Goal: Task Accomplishment & Management: Manage account settings

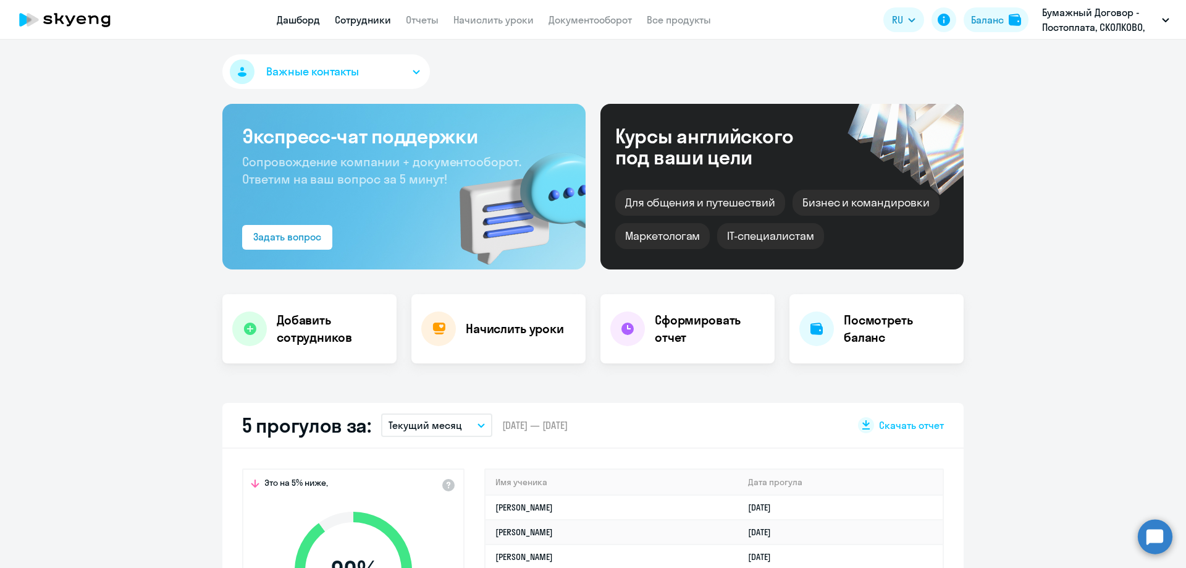
click at [356, 16] on link "Сотрудники" at bounding box center [363, 20] width 56 height 12
select select "30"
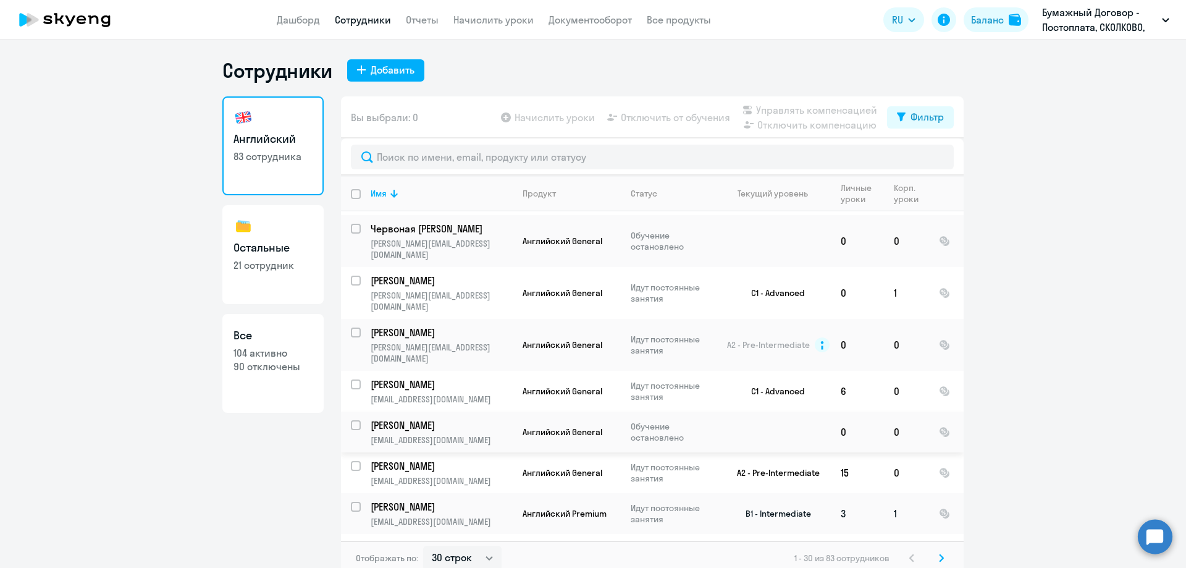
scroll to position [124, 0]
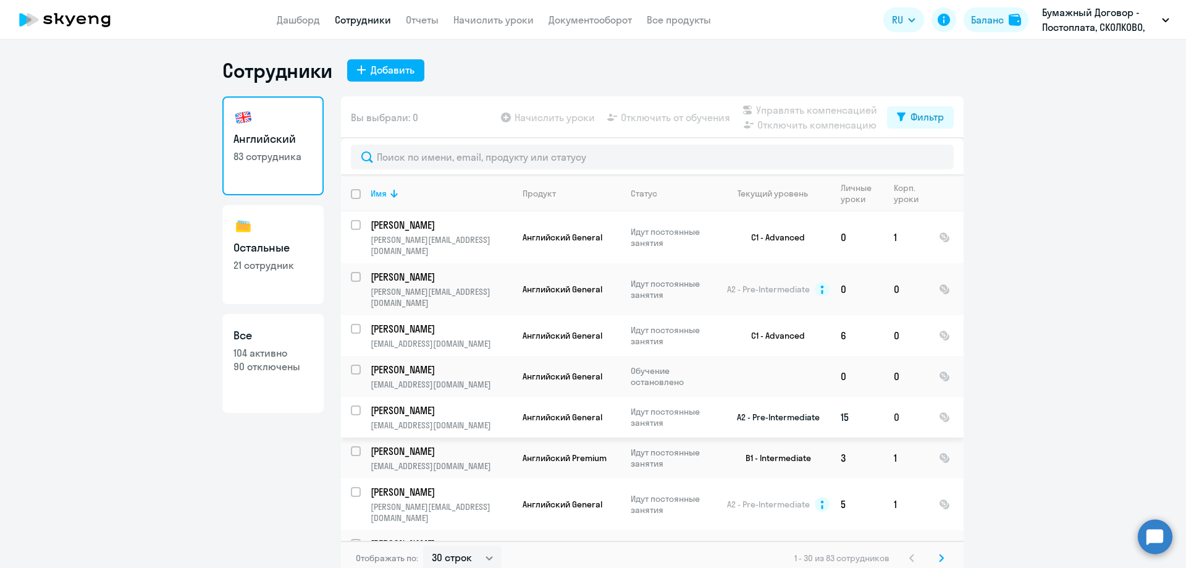
click at [351, 405] on input "select row 14821630" at bounding box center [363, 417] width 25 height 25
checkbox input "true"
click at [699, 114] on span "Отключить от обучения" at bounding box center [675, 117] width 109 height 15
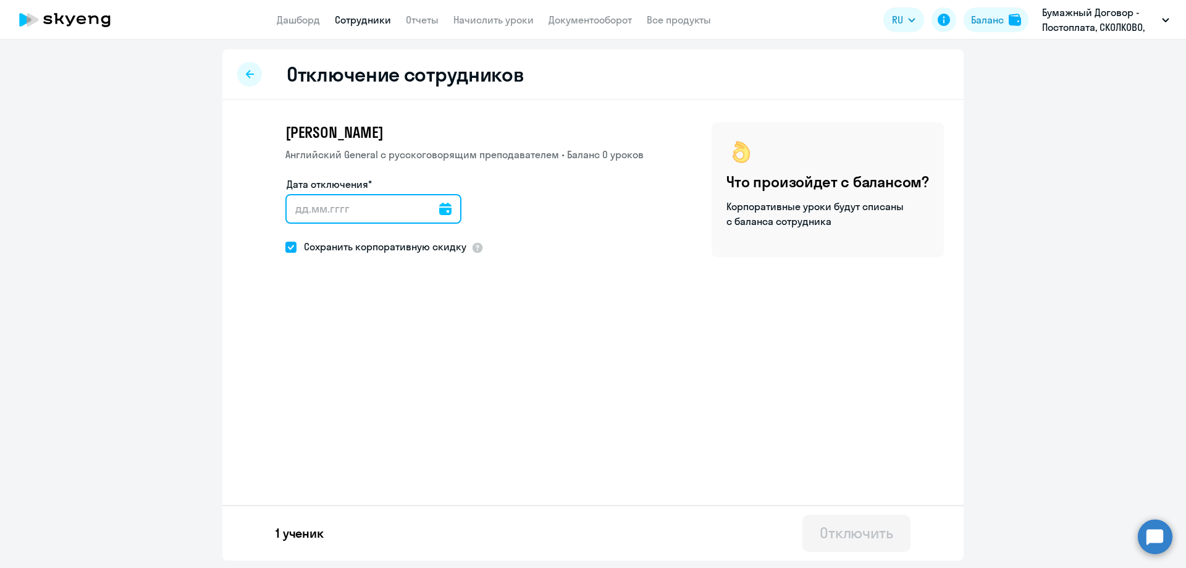
click at [356, 203] on input "Дата отключения*" at bounding box center [373, 209] width 176 height 30
type input "[DATE]"
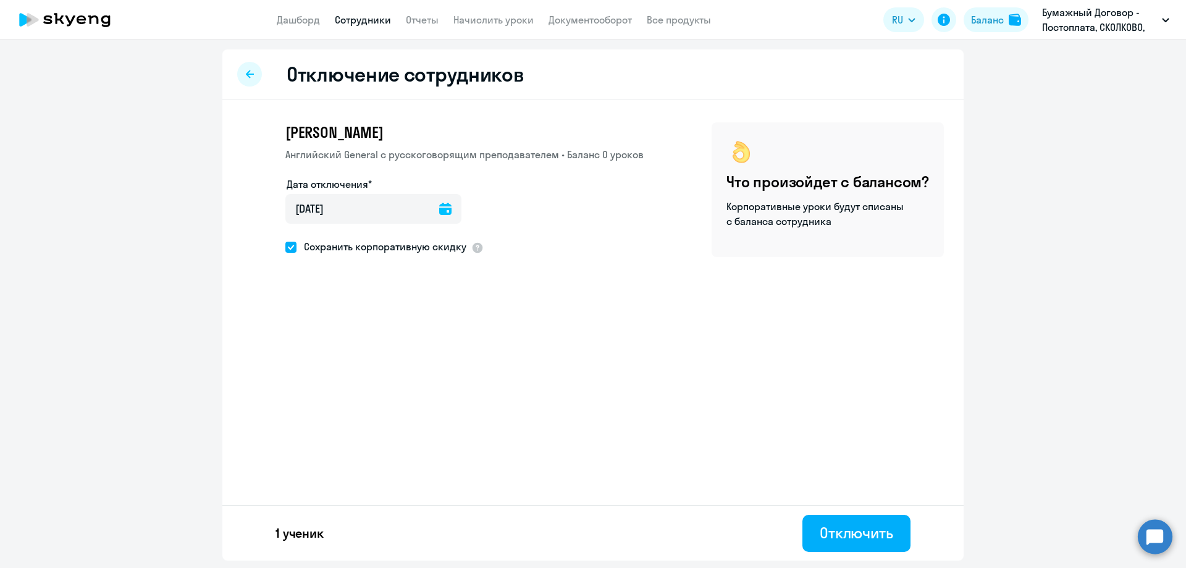
click at [285, 248] on div "[PERSON_NAME] Английский General с [DEMOGRAPHIC_DATA] преподавателем • Баланс 0…" at bounding box center [443, 189] width 402 height 135
click at [291, 248] on span at bounding box center [290, 247] width 11 height 11
click at [285, 247] on input "Сохранить корпоративную скидку" at bounding box center [285, 246] width 1 height 1
checkbox input "false"
click at [864, 526] on div "Отключить" at bounding box center [857, 533] width 74 height 20
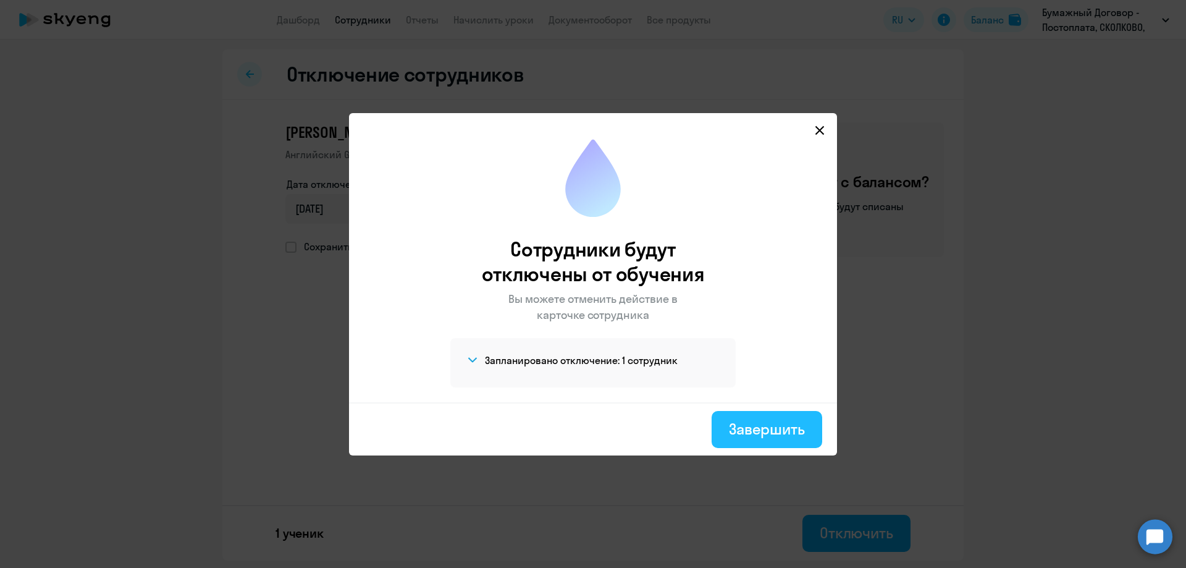
click at [775, 416] on button "Завершить" at bounding box center [767, 429] width 111 height 37
select select "30"
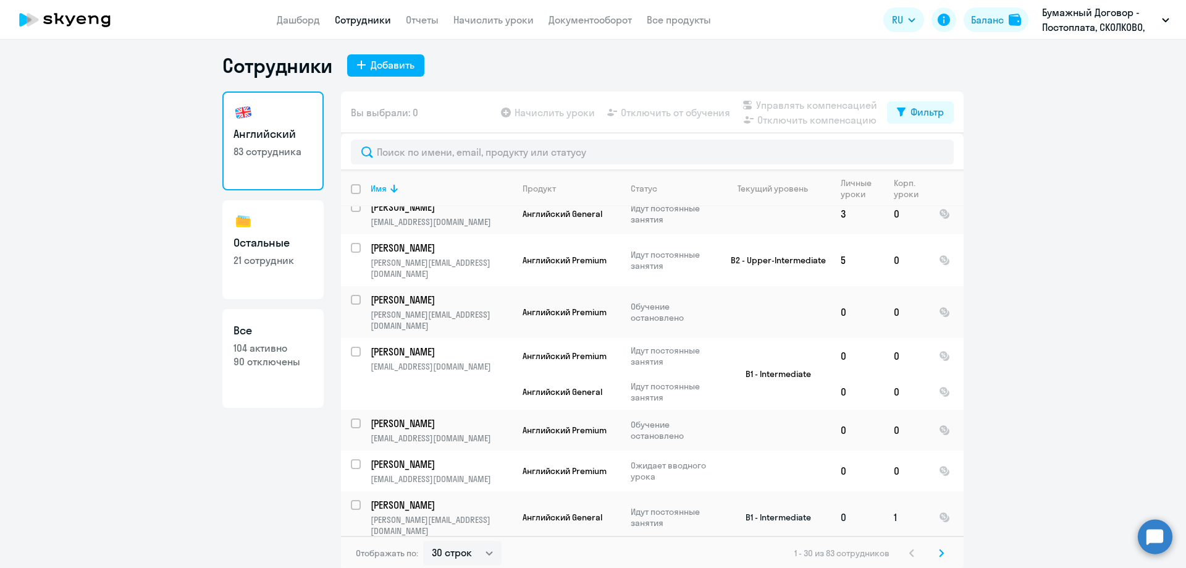
scroll to position [7, 0]
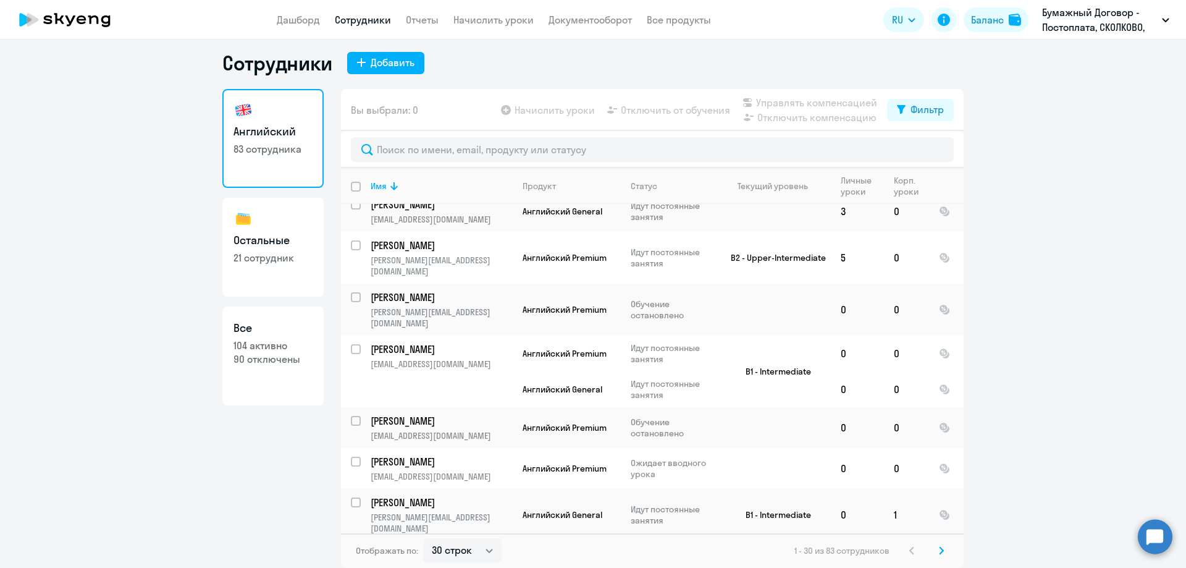
click at [934, 549] on svg-icon at bounding box center [941, 550] width 15 height 15
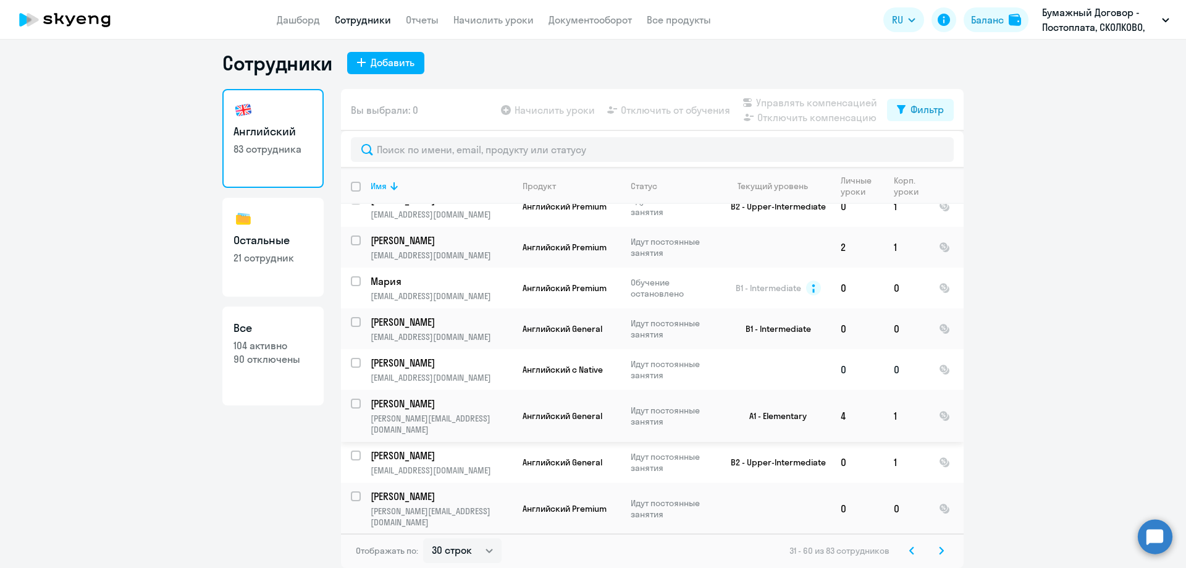
scroll to position [185, 0]
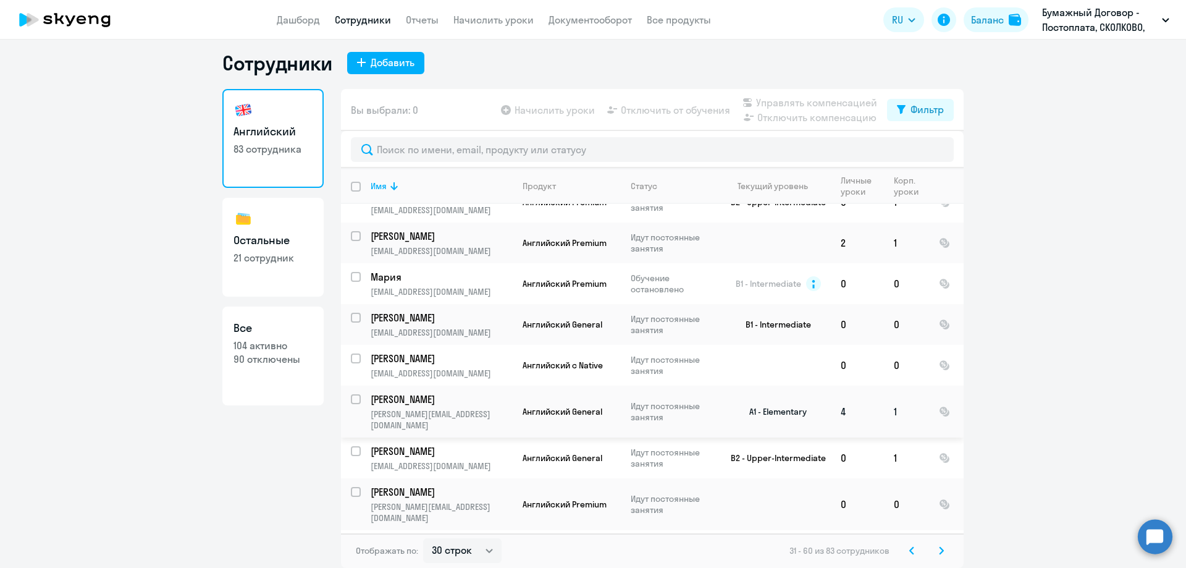
click at [351, 401] on input "select row 6899780" at bounding box center [363, 406] width 25 height 25
checkbox input "true"
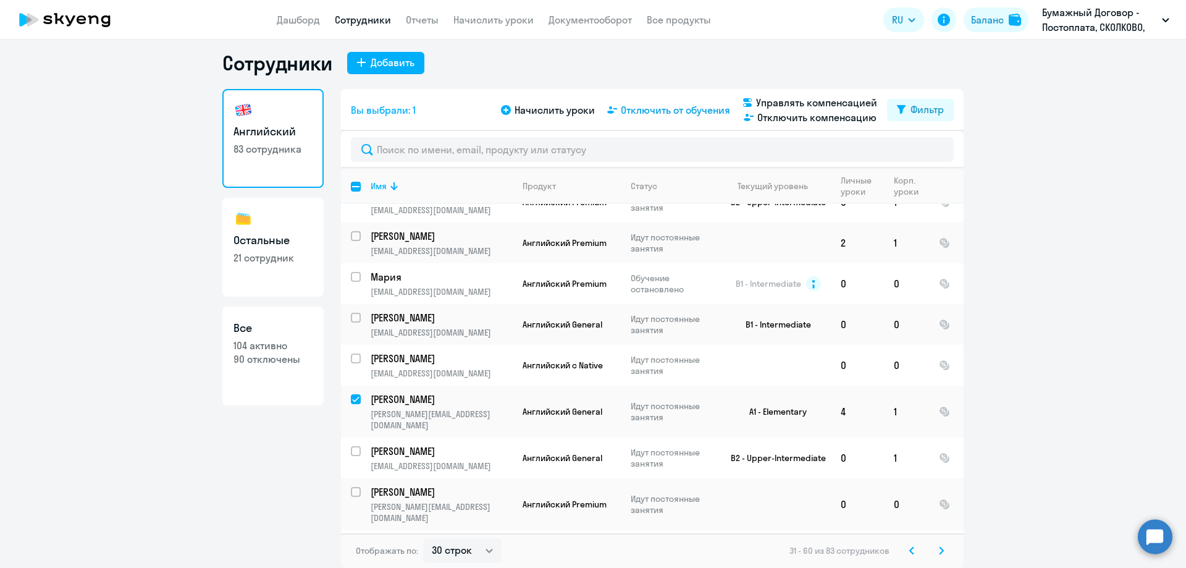
click at [682, 106] on span "Отключить от обучения" at bounding box center [675, 110] width 109 height 15
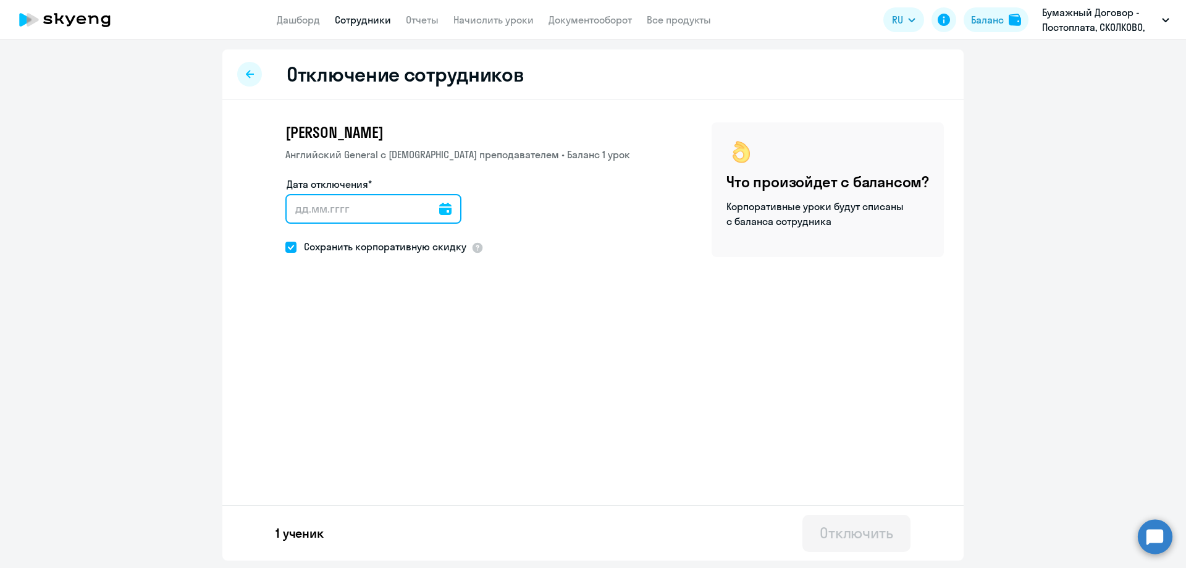
click at [364, 216] on input "Дата отключения*" at bounding box center [373, 209] width 176 height 30
type input "[DATE]"
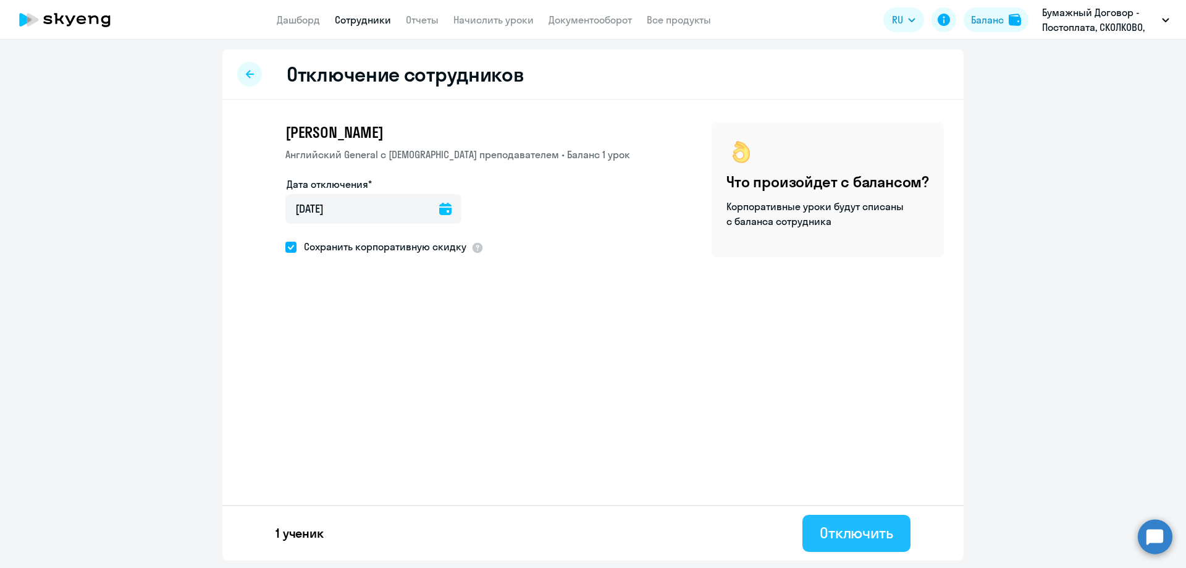
click at [851, 529] on div "Отключить" at bounding box center [857, 533] width 74 height 20
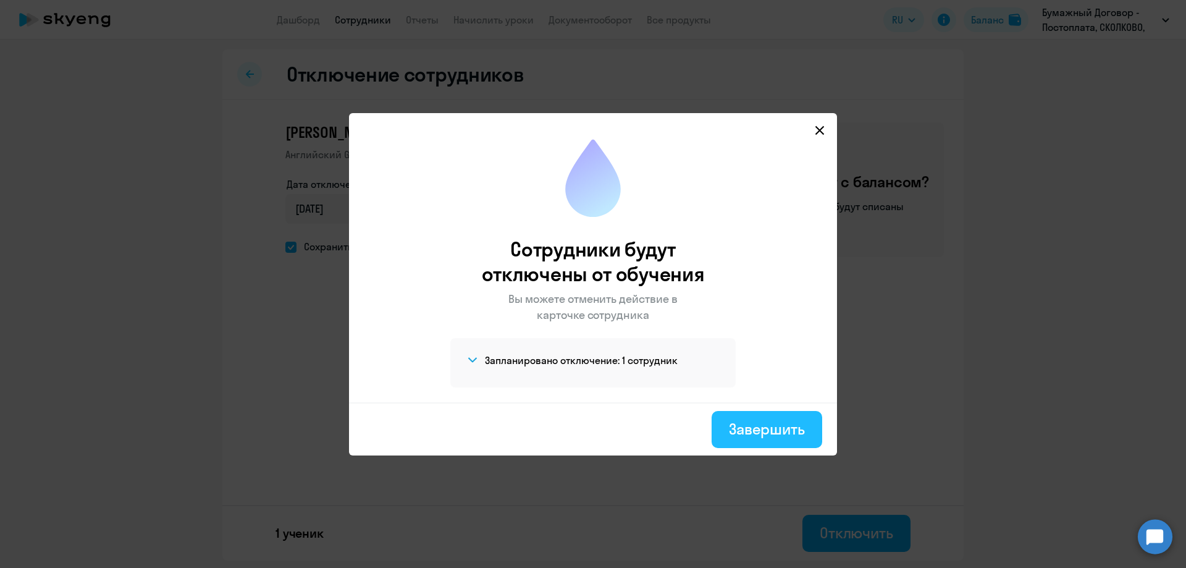
click at [755, 418] on button "Завершить" at bounding box center [767, 429] width 111 height 37
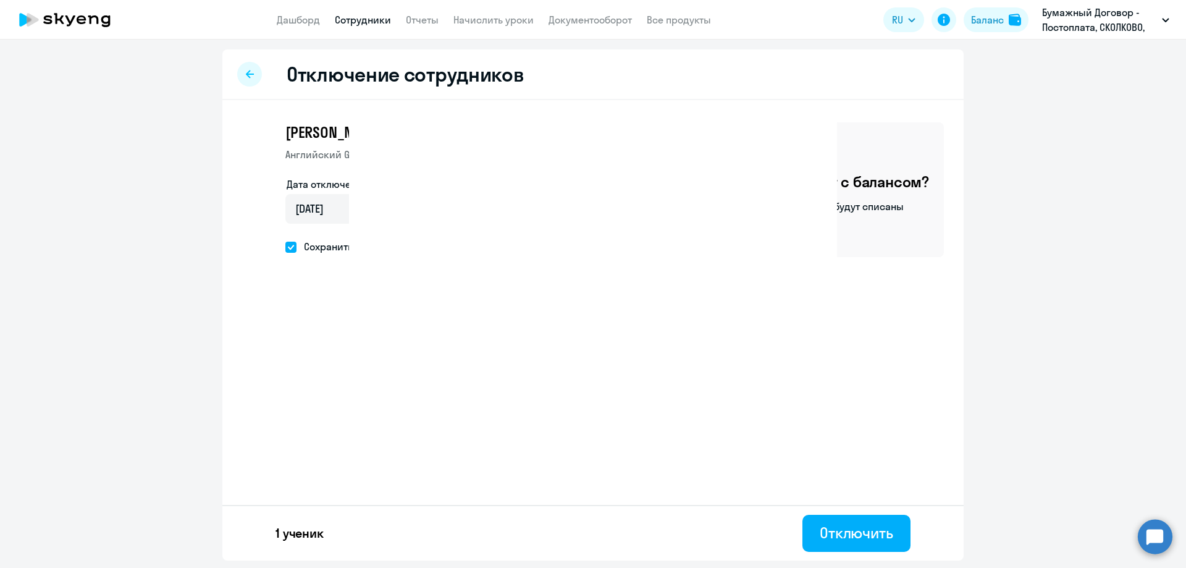
select select "30"
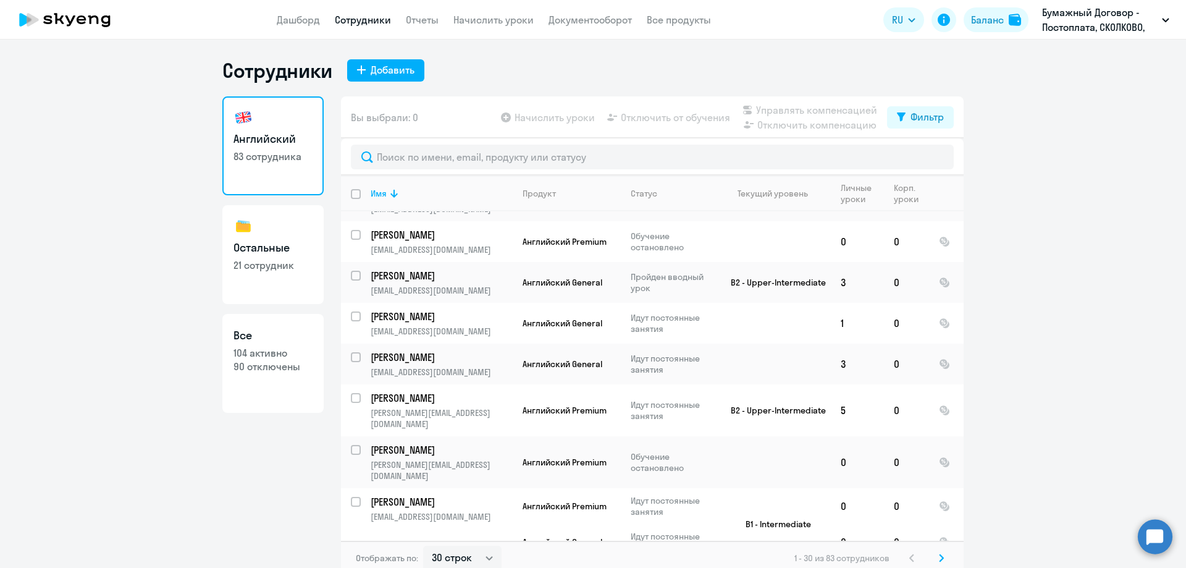
scroll to position [1017, 0]
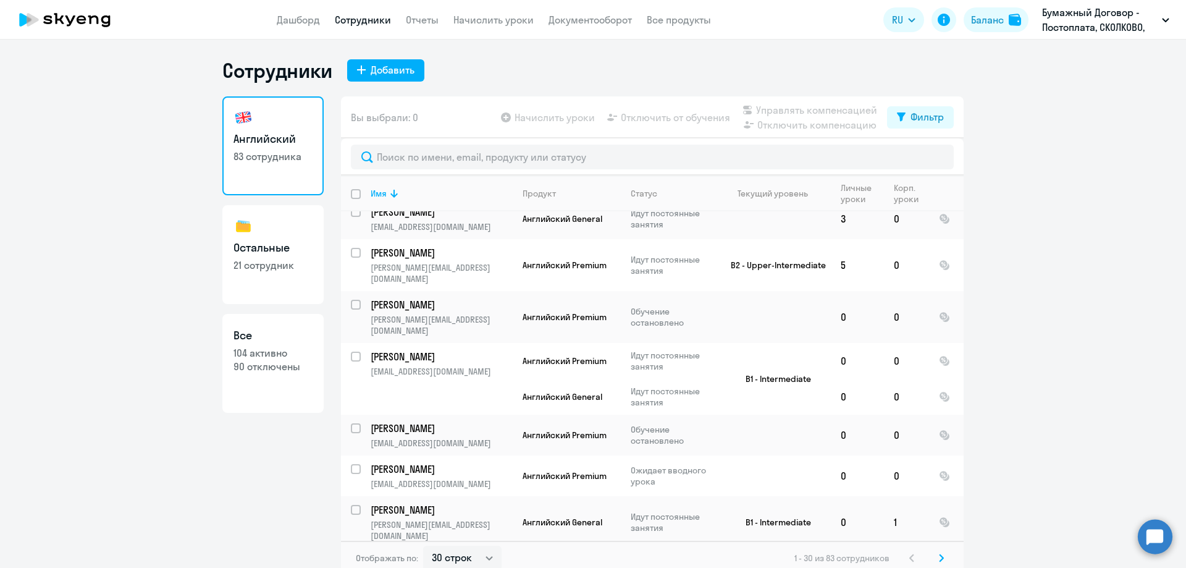
click at [940, 553] on svg-icon at bounding box center [941, 557] width 15 height 15
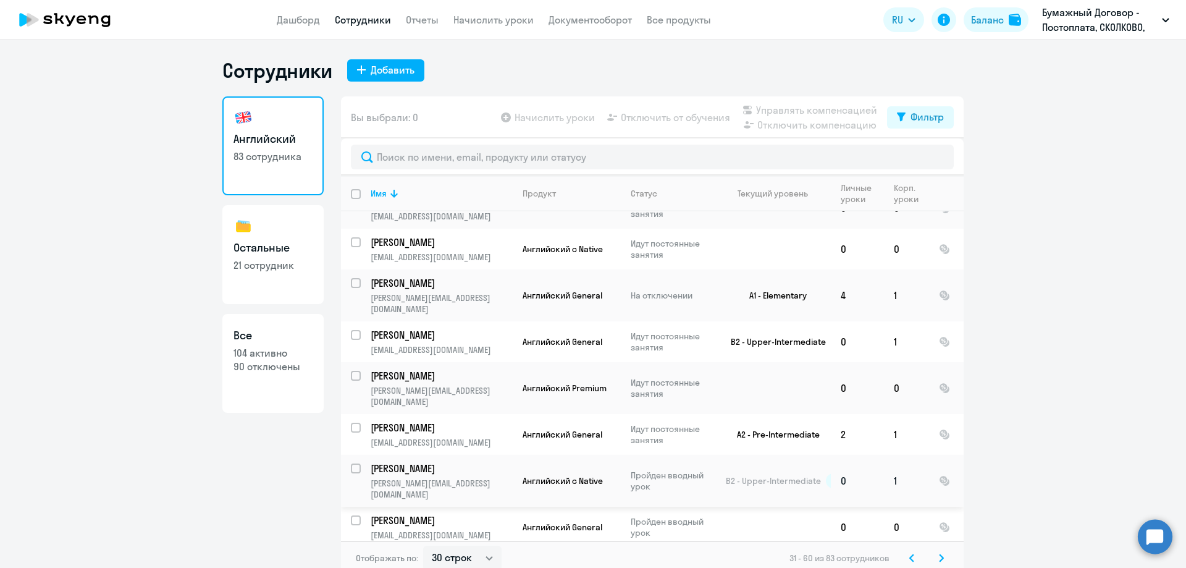
scroll to position [432, 0]
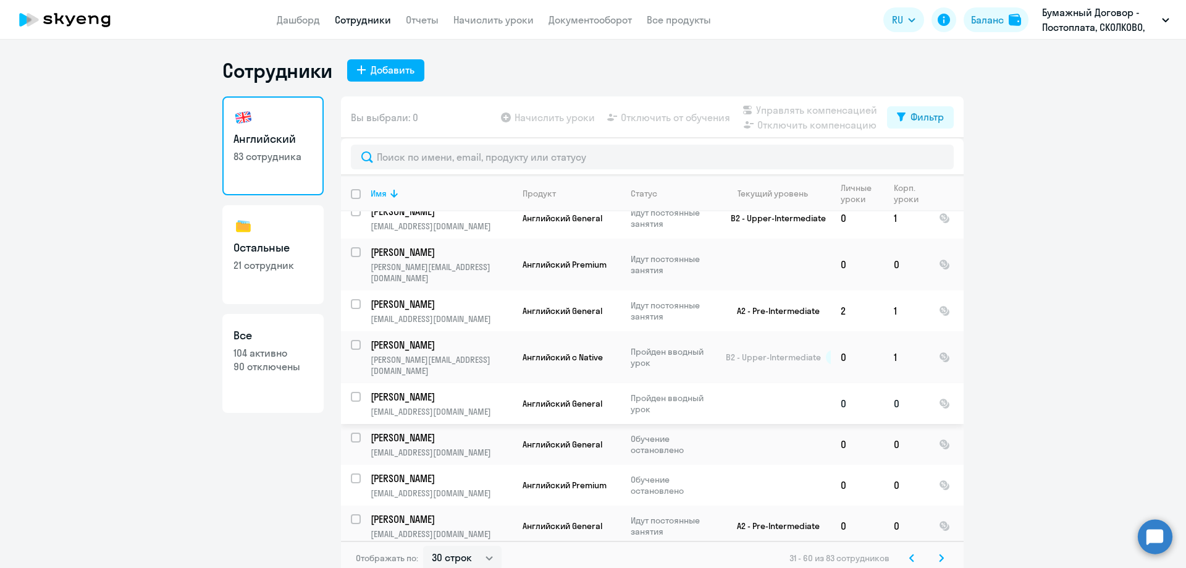
click at [351, 392] on input "select row 15769674" at bounding box center [363, 404] width 25 height 25
checkbox input "true"
click at [718, 114] on span "Отключить от обучения" at bounding box center [675, 117] width 109 height 15
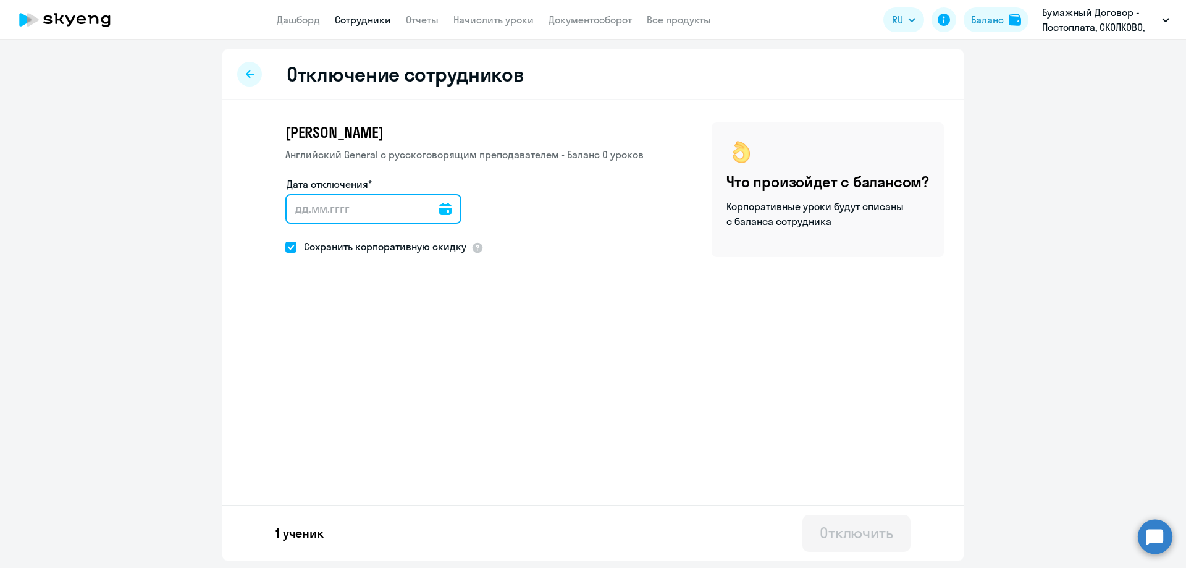
click at [360, 205] on input "Дата отключения*" at bounding box center [373, 209] width 176 height 30
type input "[DATE]"
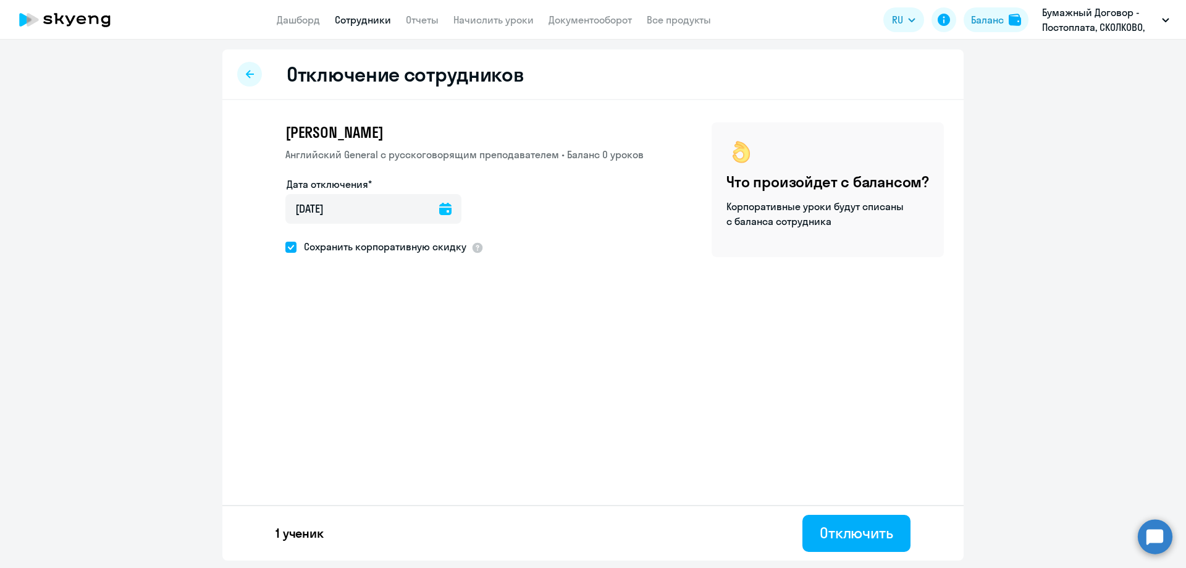
click at [287, 249] on span at bounding box center [290, 247] width 11 height 11
click at [285, 247] on input "Сохранить корпоративную скидку" at bounding box center [285, 246] width 1 height 1
checkbox input "false"
click at [858, 531] on div "Отключить" at bounding box center [857, 533] width 74 height 20
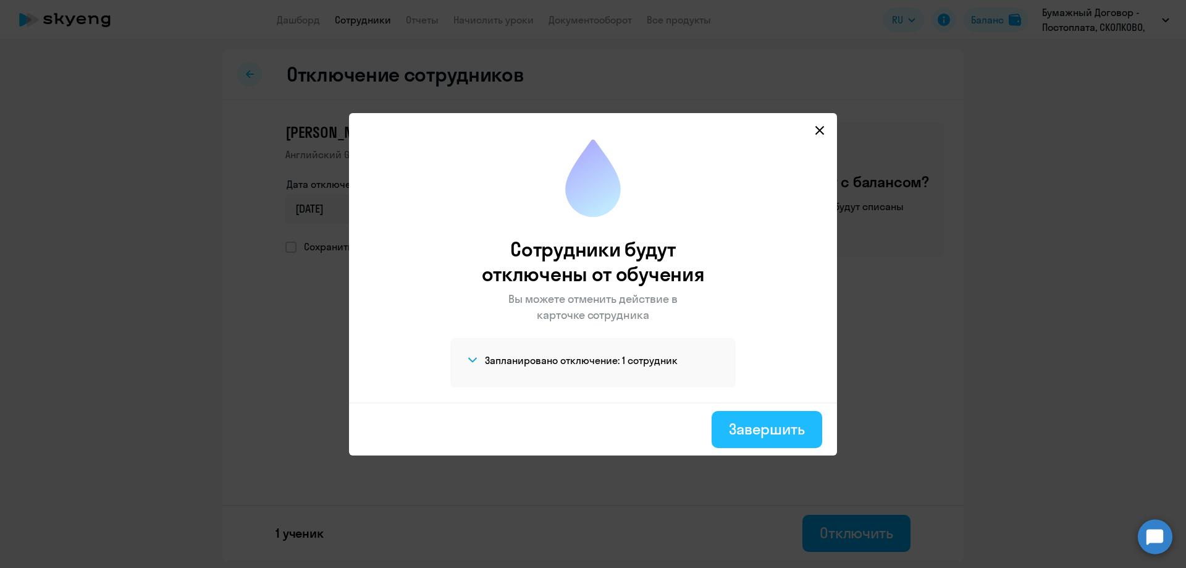
click at [769, 429] on div "Завершить" at bounding box center [767, 429] width 76 height 20
select select "30"
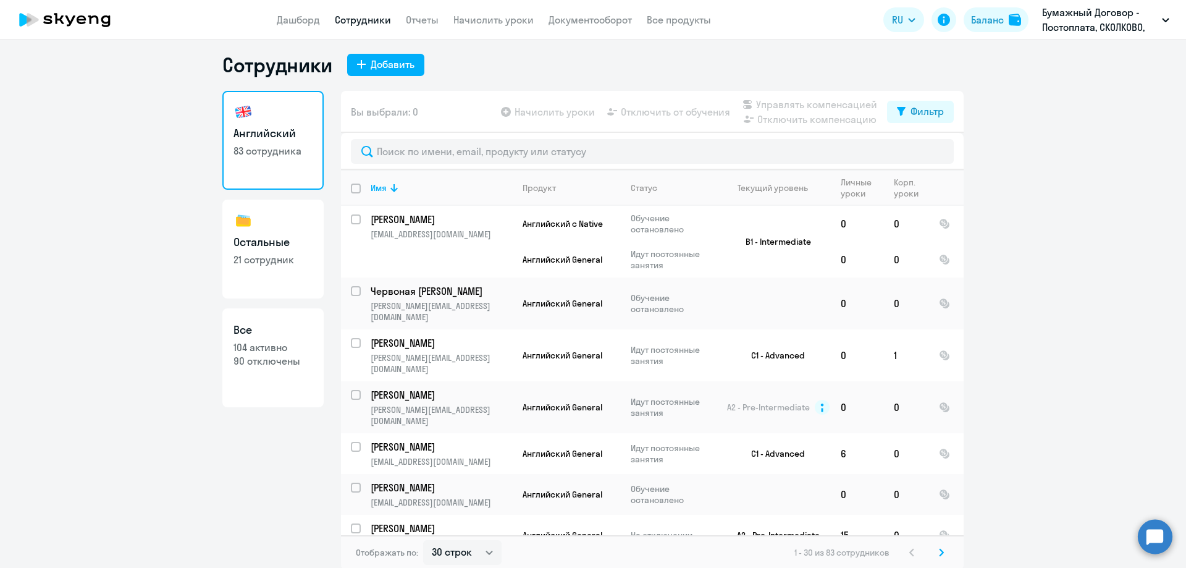
scroll to position [7, 0]
click at [937, 544] on svg-icon at bounding box center [941, 550] width 15 height 15
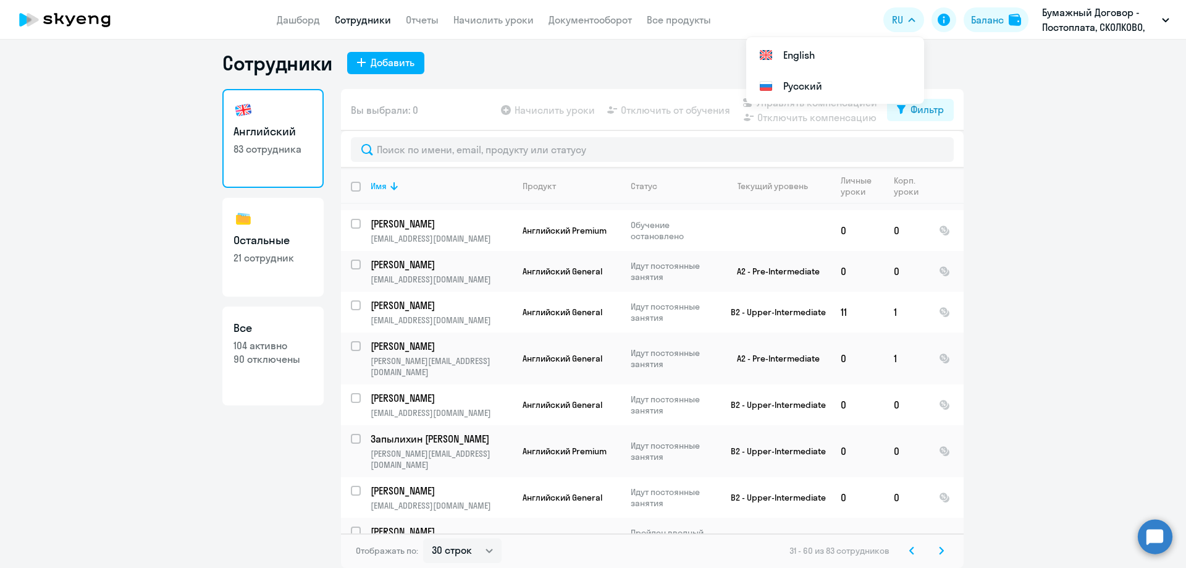
scroll to position [803, 0]
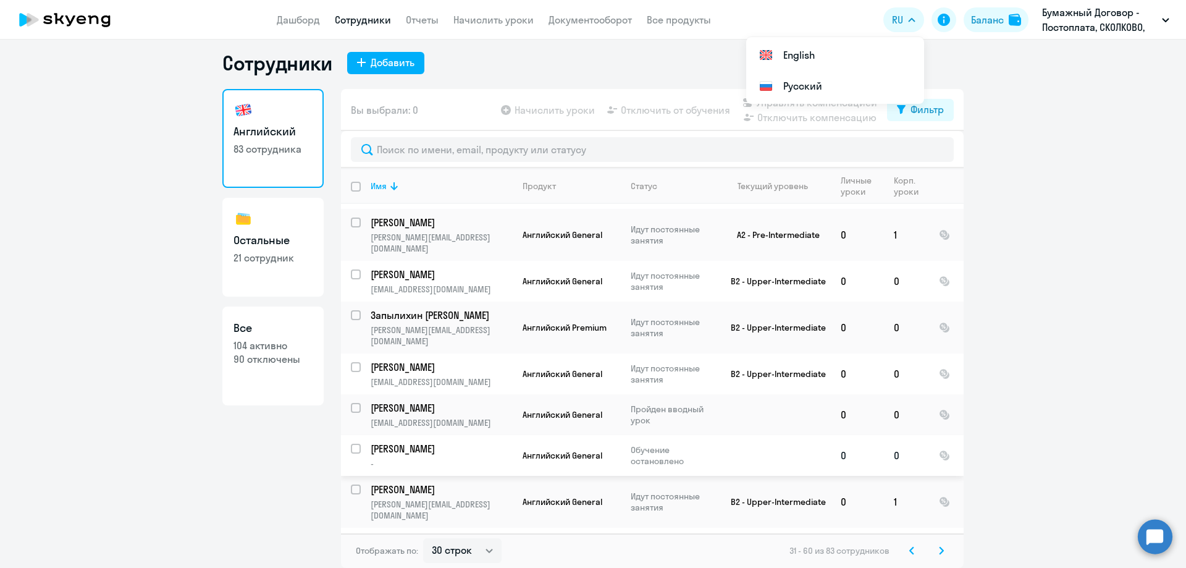
click at [351, 444] on input "select row 4469997" at bounding box center [363, 456] width 25 height 25
checkbox input "true"
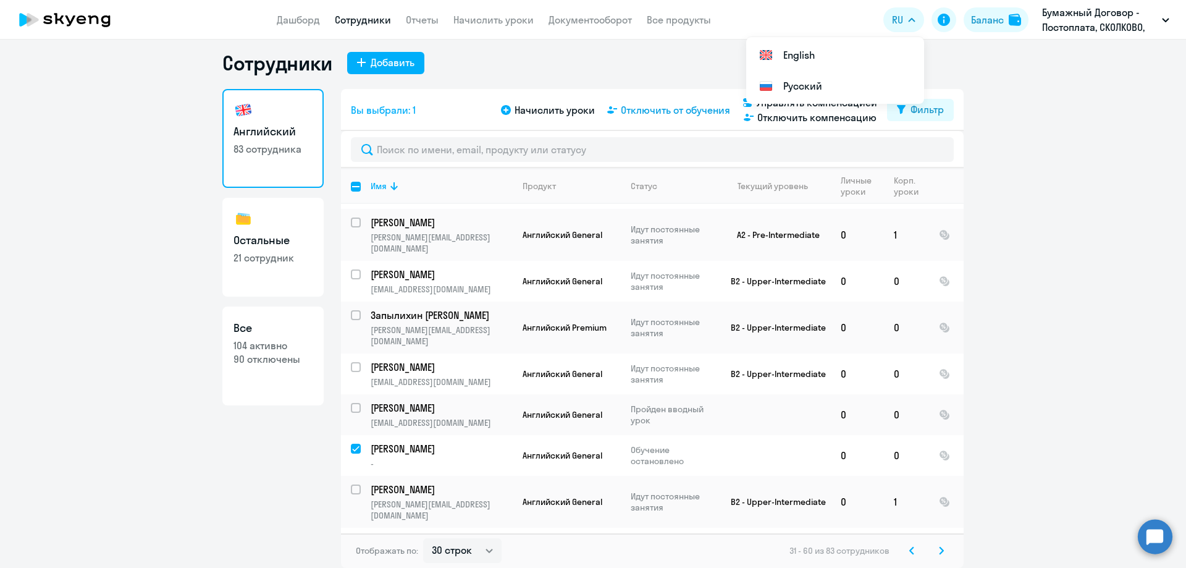
click at [660, 104] on span "Отключить от обучения" at bounding box center [675, 110] width 109 height 15
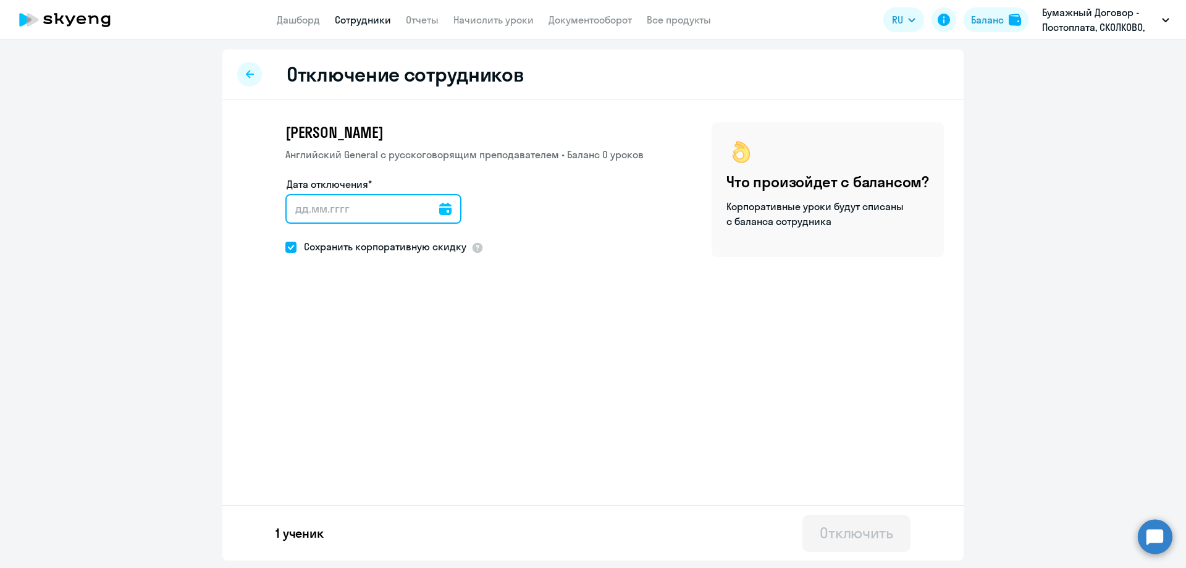
click at [369, 209] on input "Дата отключения*" at bounding box center [373, 209] width 176 height 30
type input "[DATE]"
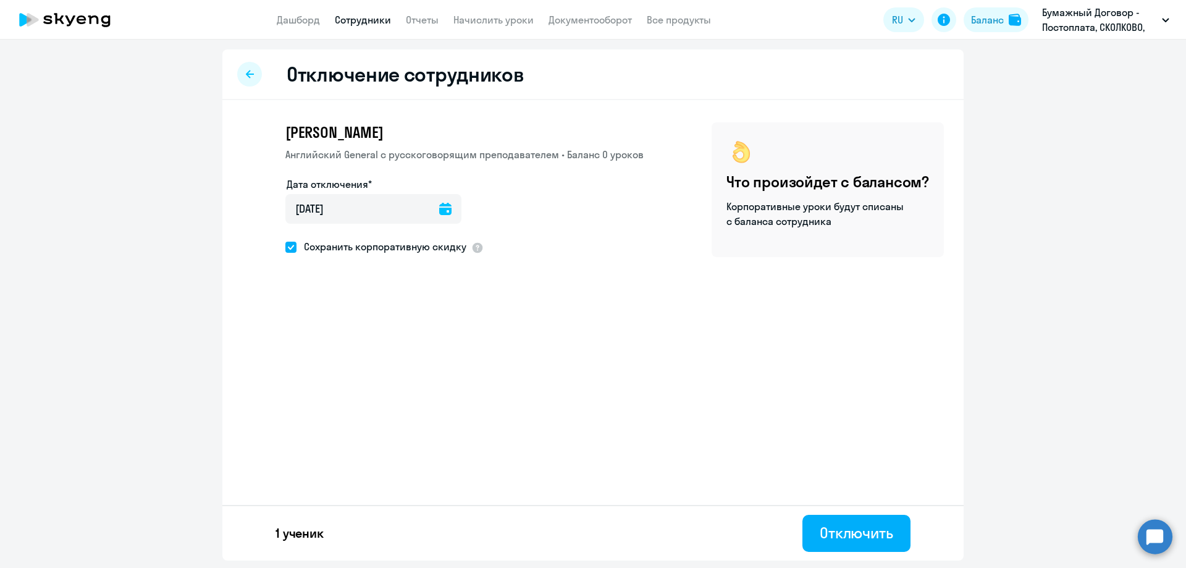
click at [325, 247] on span "Сохранить корпоративную скидку" at bounding box center [381, 246] width 170 height 15
click at [285, 247] on input "Сохранить корпоративную скидку" at bounding box center [285, 246] width 1 height 1
checkbox input "false"
click at [839, 530] on div "Отключить" at bounding box center [857, 533] width 74 height 20
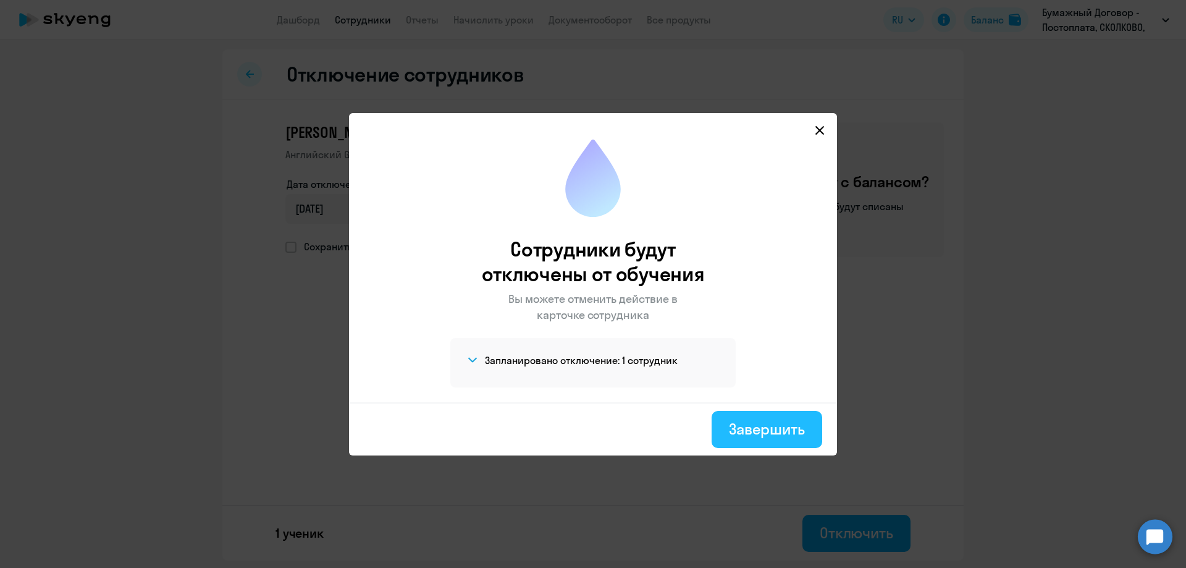
click at [785, 435] on div "Завершить" at bounding box center [767, 429] width 76 height 20
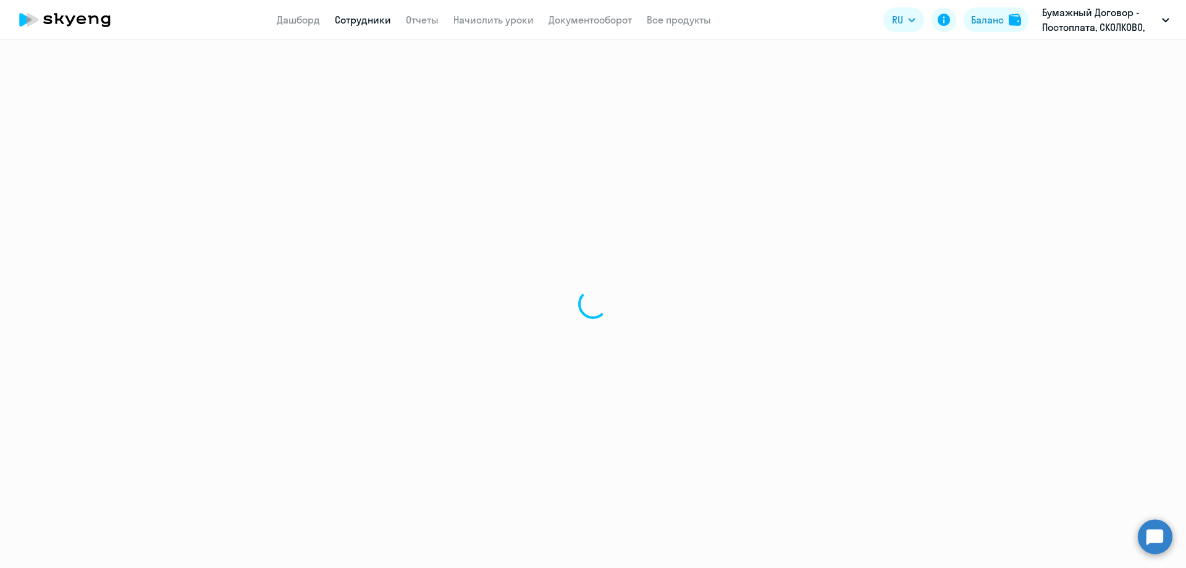
select select "30"
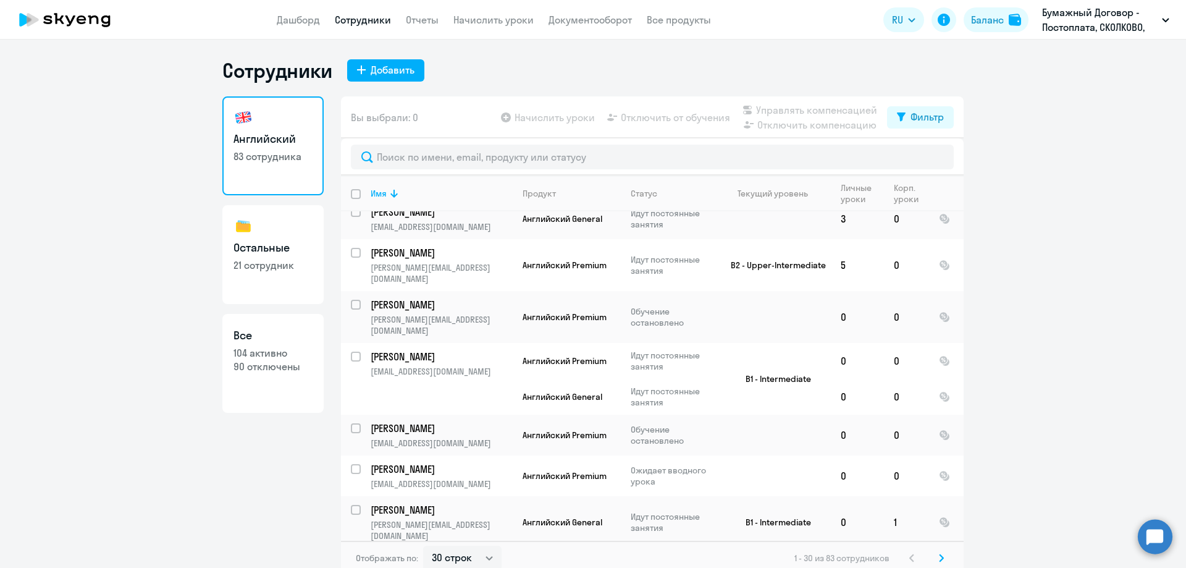
scroll to position [7, 0]
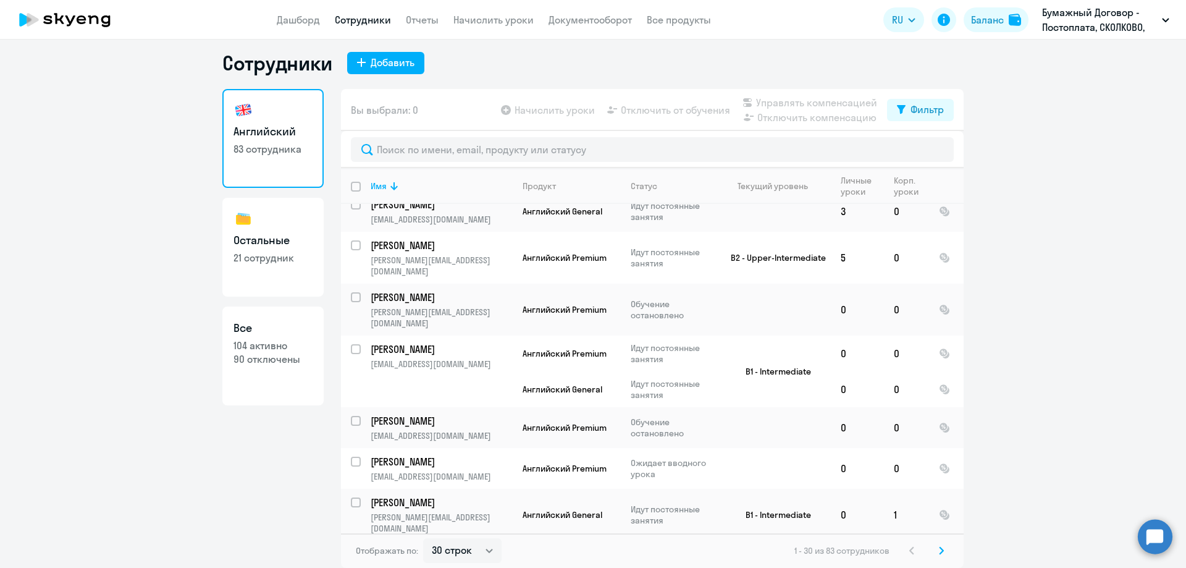
click at [941, 550] on svg-icon at bounding box center [941, 550] width 15 height 15
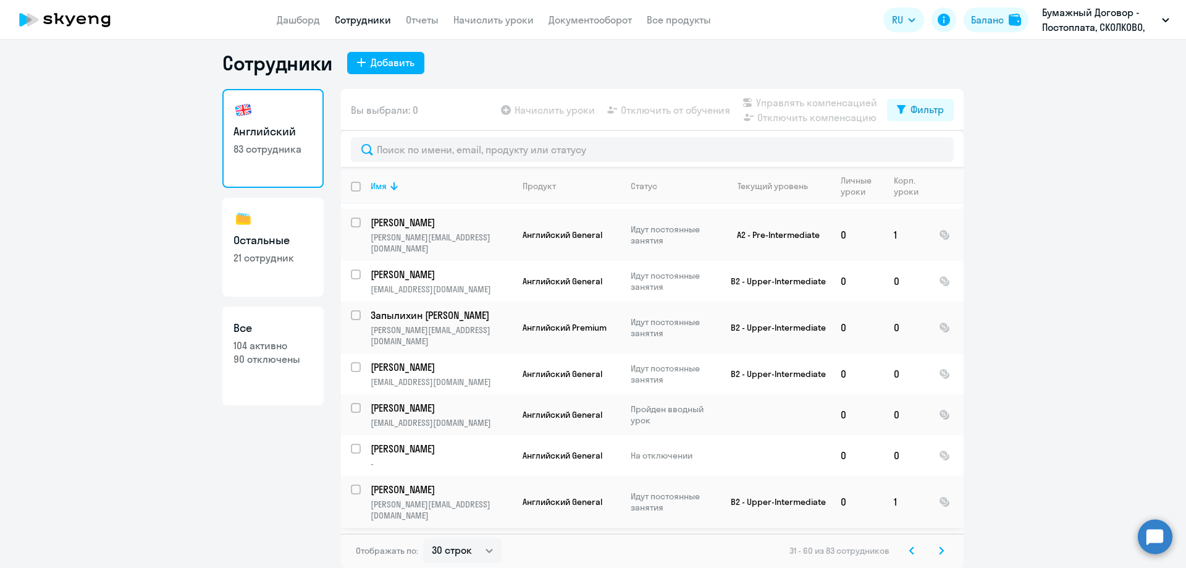
scroll to position [925, 0]
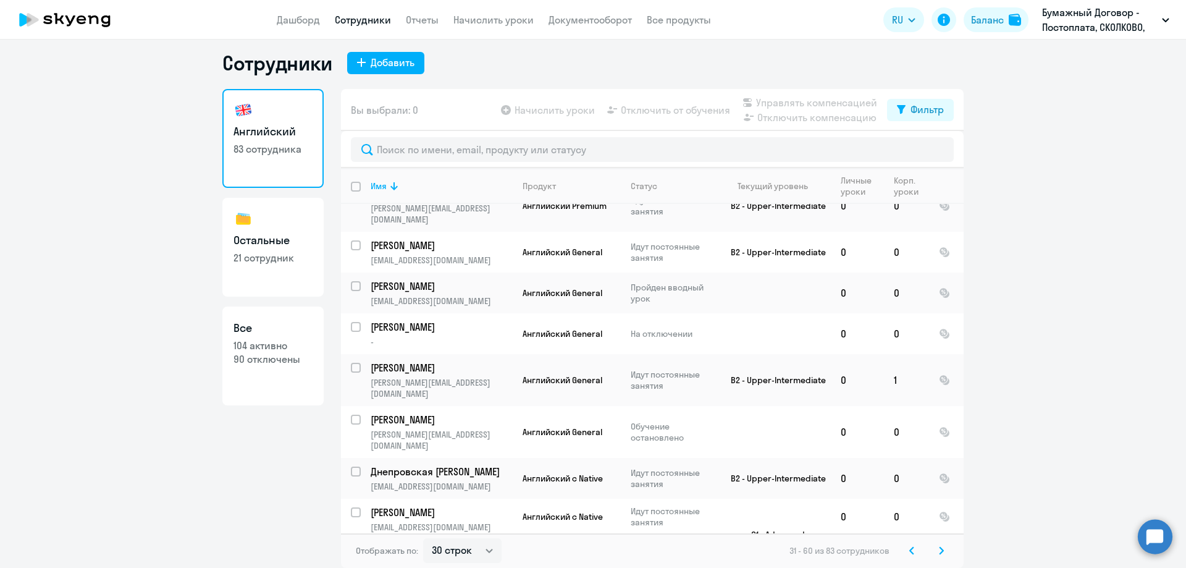
click at [939, 548] on icon at bounding box center [941, 550] width 5 height 9
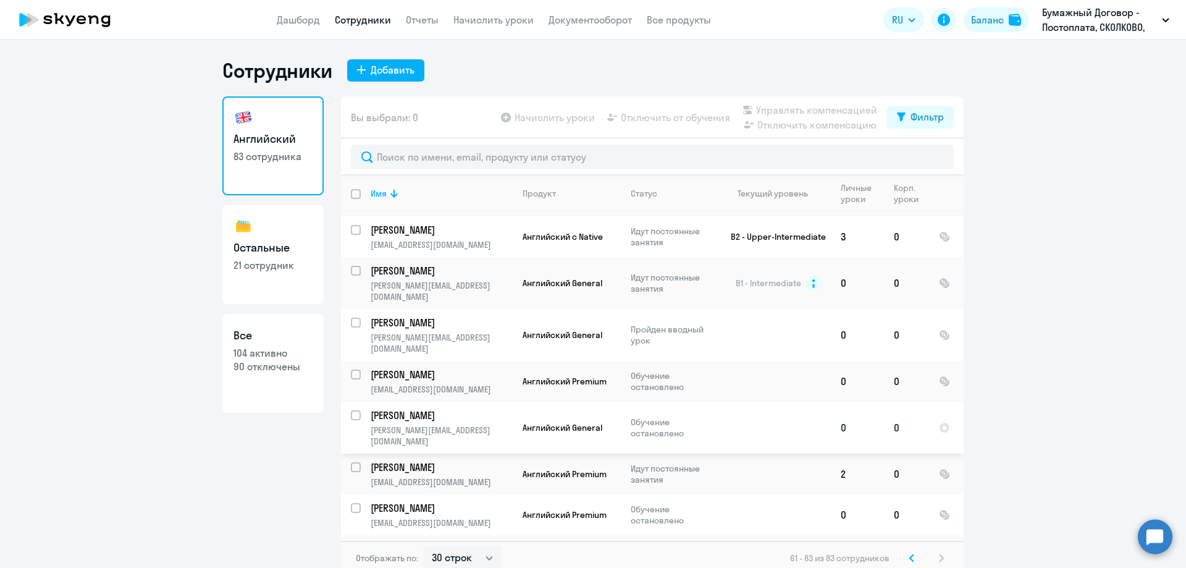
scroll to position [679, 0]
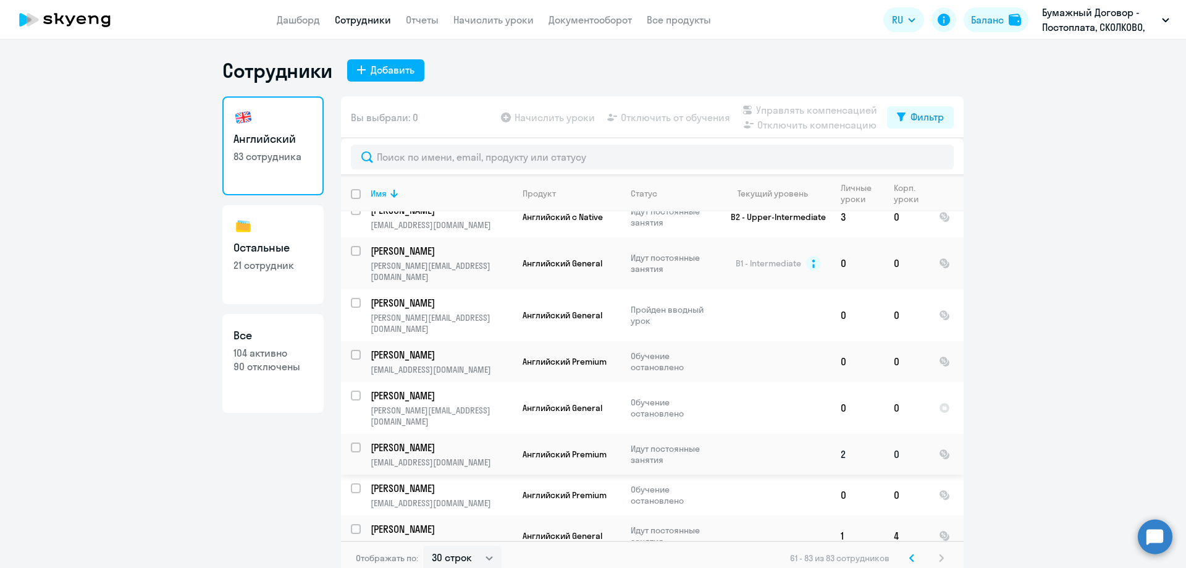
click at [351, 442] on input "select row 40541049" at bounding box center [363, 454] width 25 height 25
checkbox input "true"
click at [640, 111] on span "Отключить от обучения" at bounding box center [675, 117] width 109 height 15
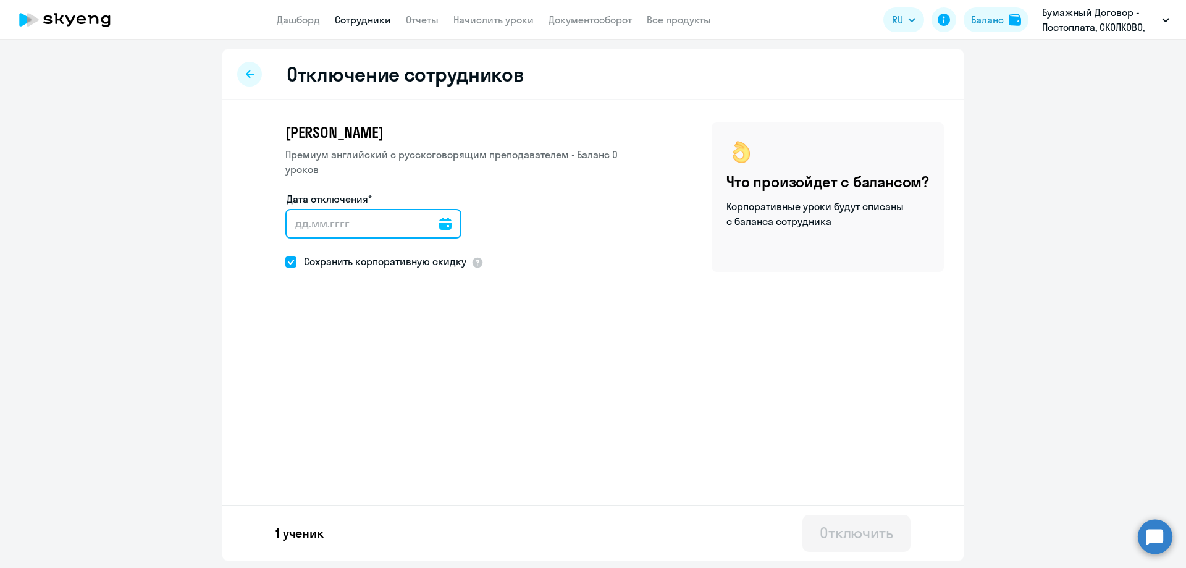
click at [336, 225] on input "Дата отключения*" at bounding box center [373, 224] width 176 height 30
type input "[DATE]"
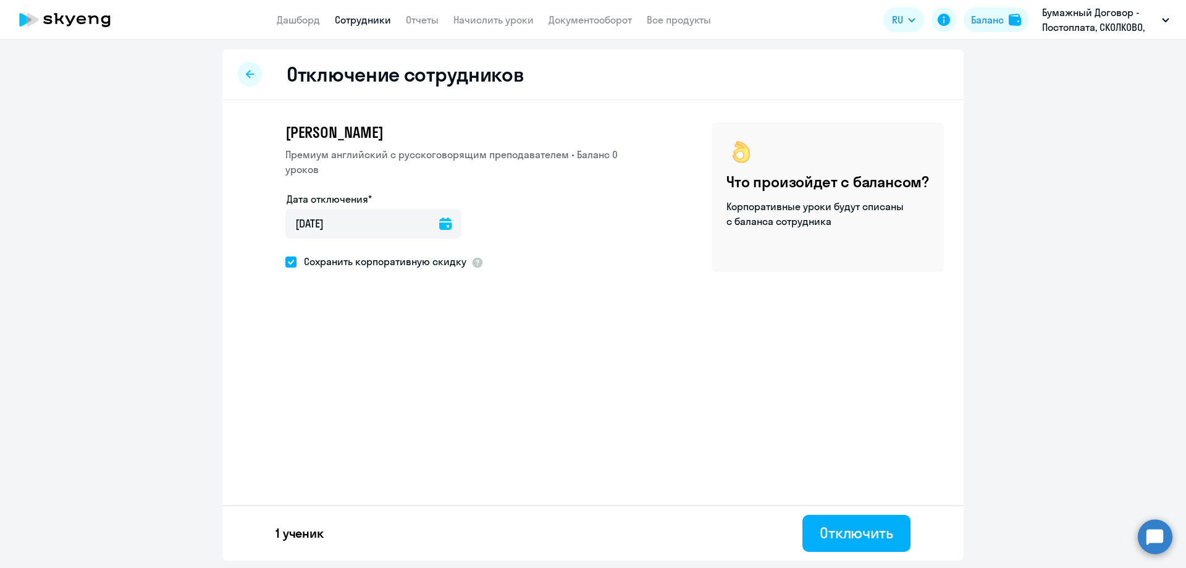
click at [288, 261] on span at bounding box center [290, 261] width 11 height 11
click at [285, 261] on input "Сохранить корпоративную скидку" at bounding box center [285, 261] width 1 height 1
checkbox input "false"
click at [868, 532] on div "Отключить" at bounding box center [857, 533] width 74 height 20
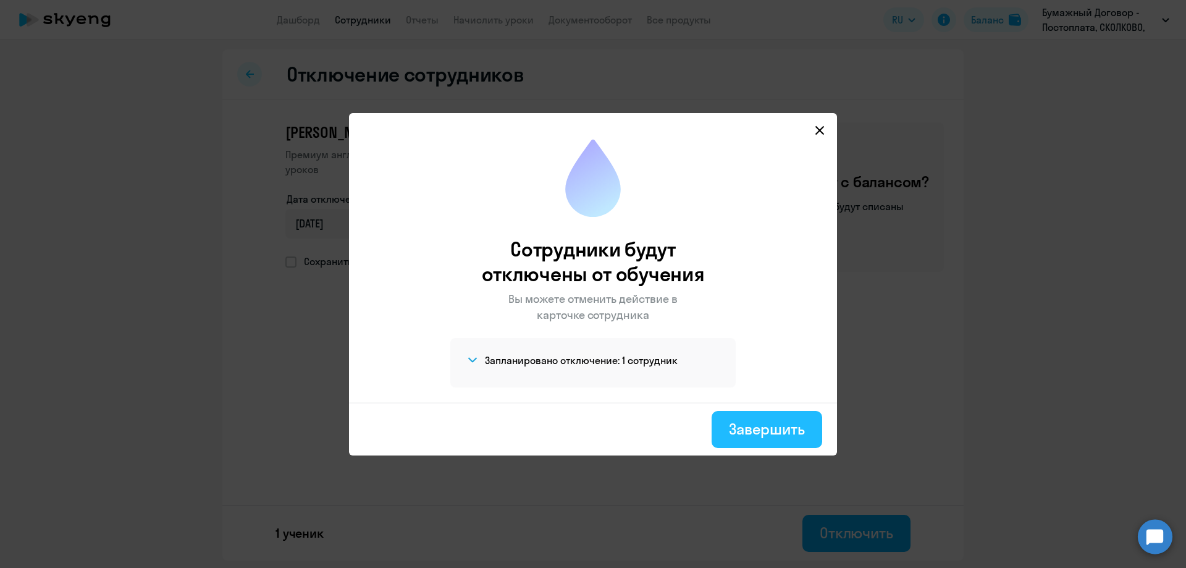
click at [765, 430] on div "Завершить" at bounding box center [767, 429] width 76 height 20
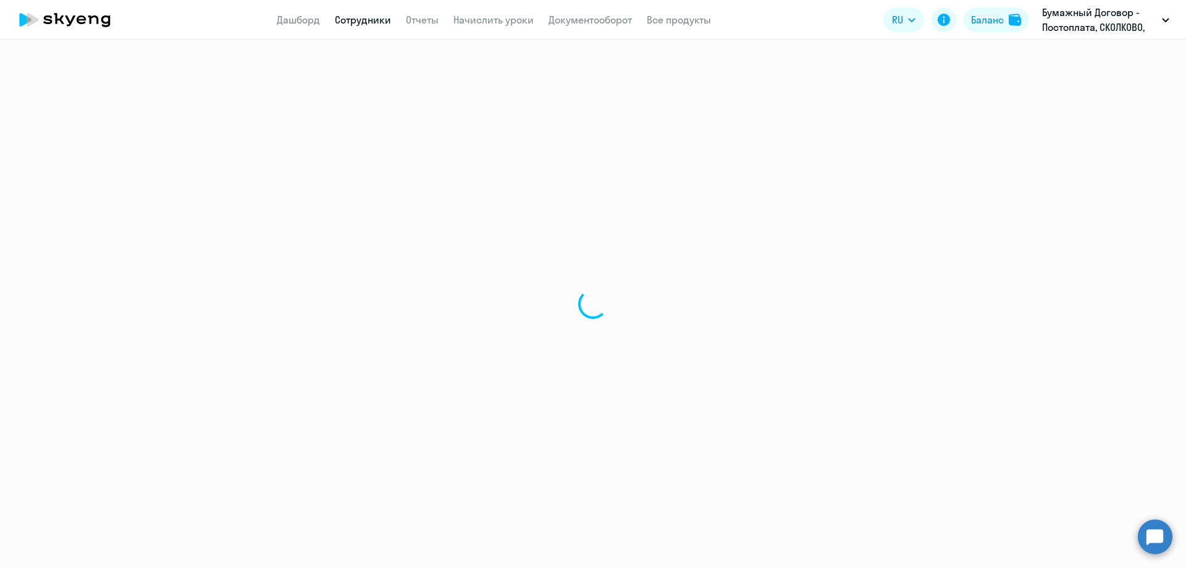
select select "30"
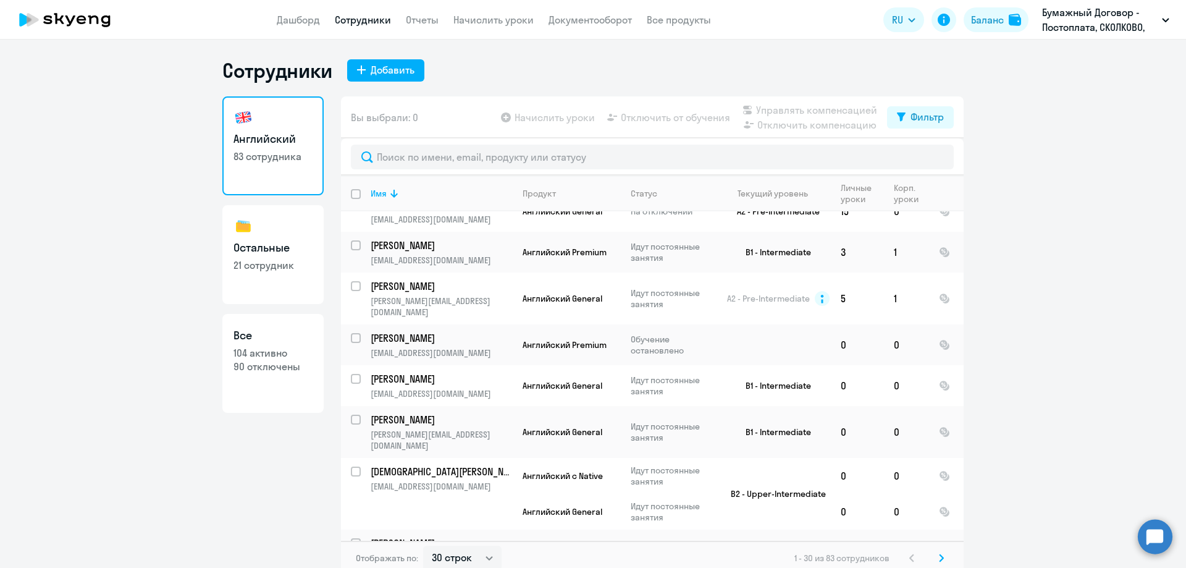
scroll to position [618, 0]
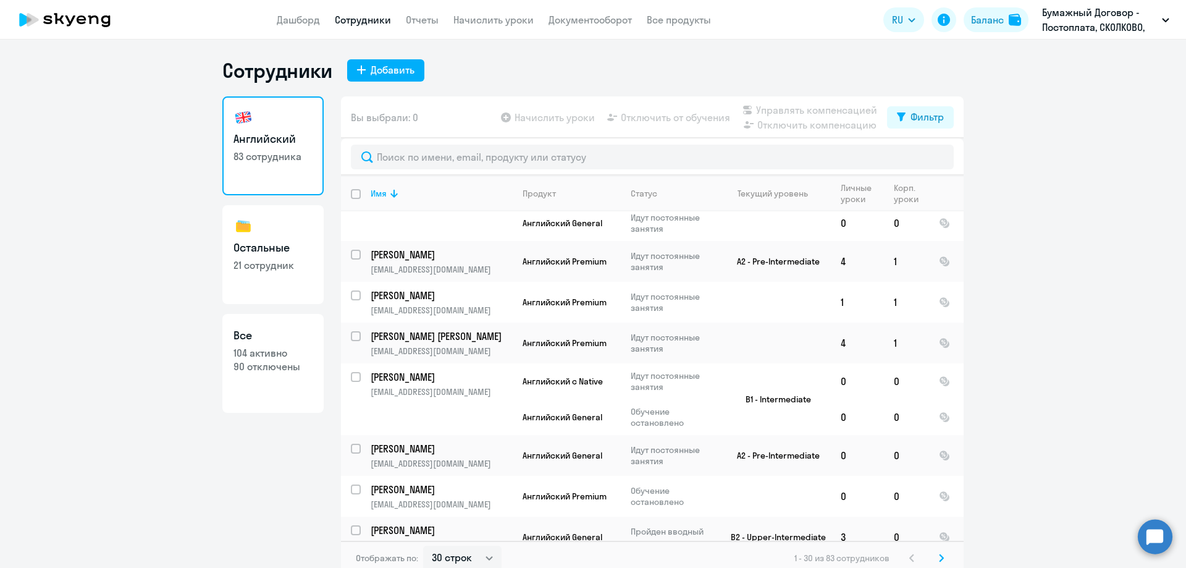
click at [940, 557] on icon at bounding box center [942, 557] width 4 height 7
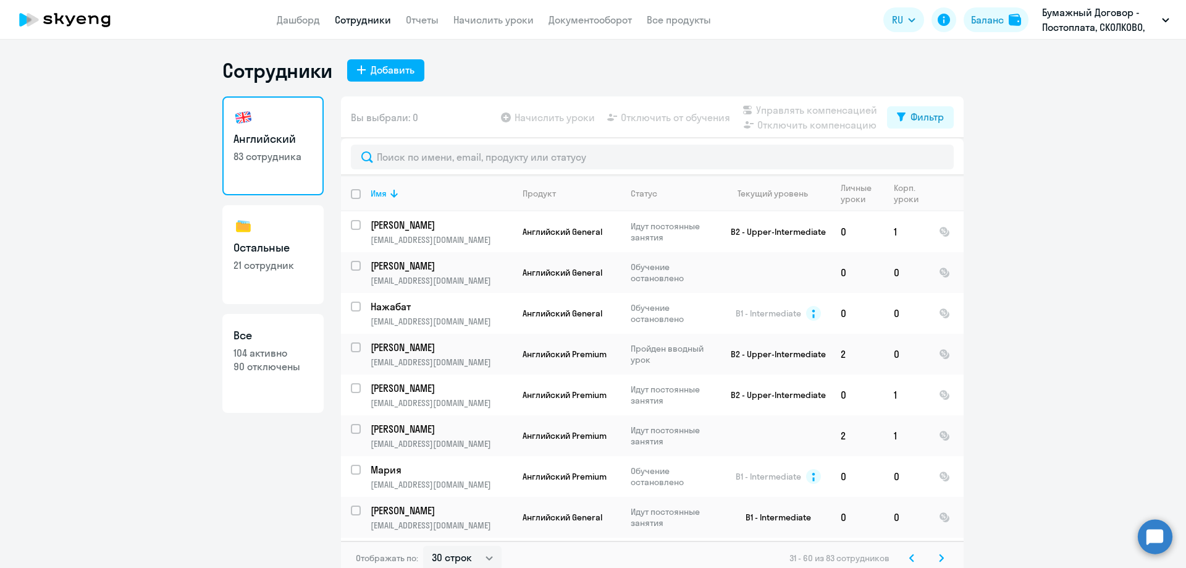
click at [940, 555] on icon at bounding box center [942, 557] width 4 height 7
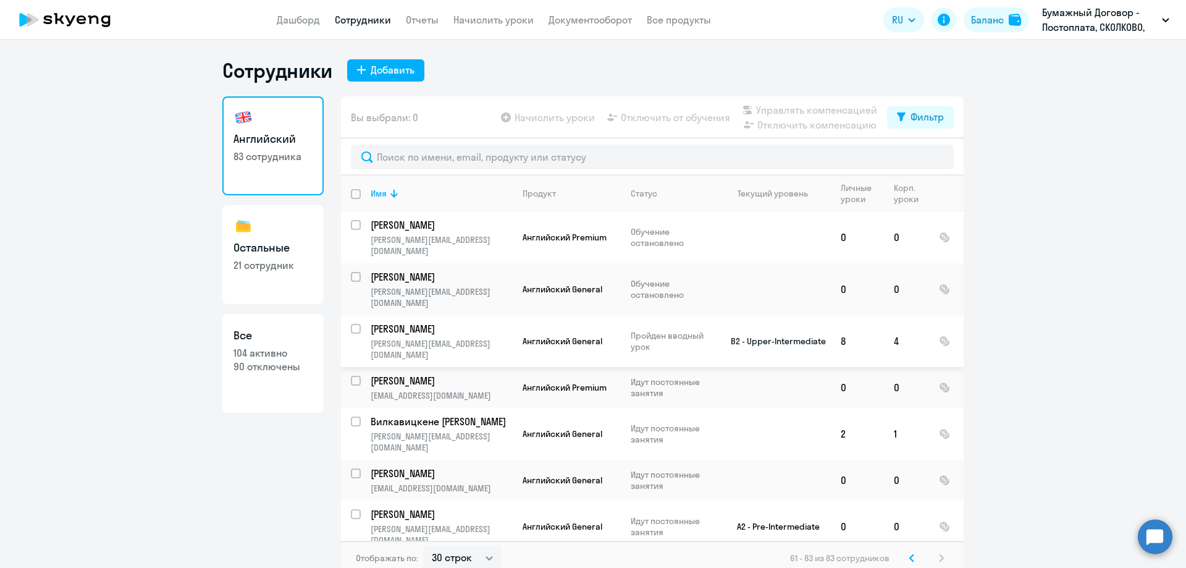
click at [351, 324] on input "select row 13782514" at bounding box center [363, 336] width 25 height 25
checkbox input "true"
click at [670, 117] on span "Отключить от обучения" at bounding box center [675, 117] width 109 height 15
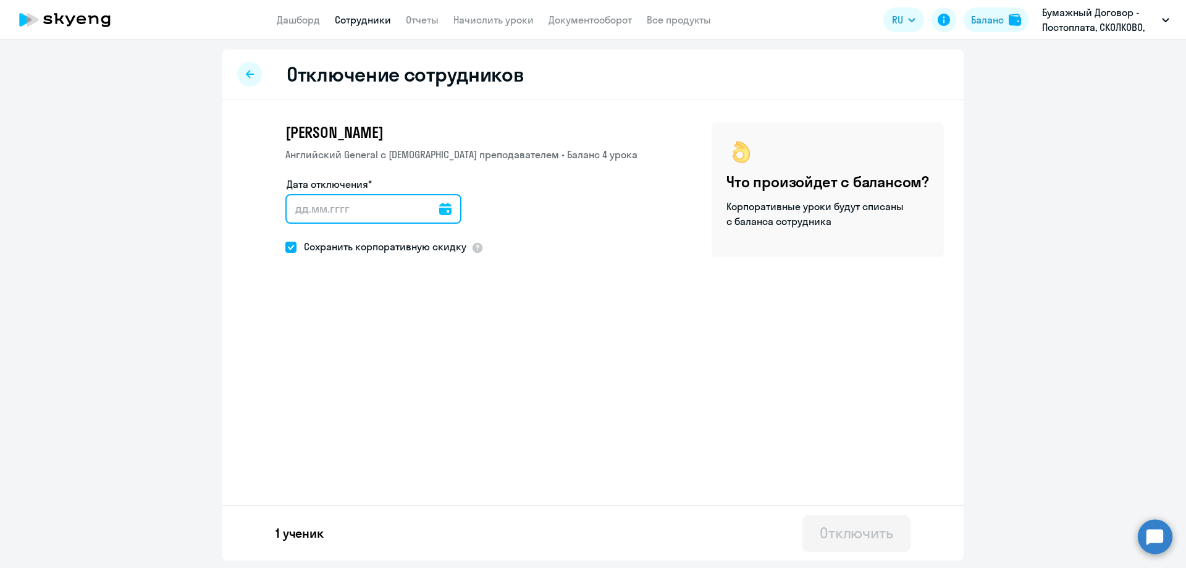
click at [316, 221] on input "Дата отключения*" at bounding box center [373, 209] width 176 height 30
type input "[DATE]"
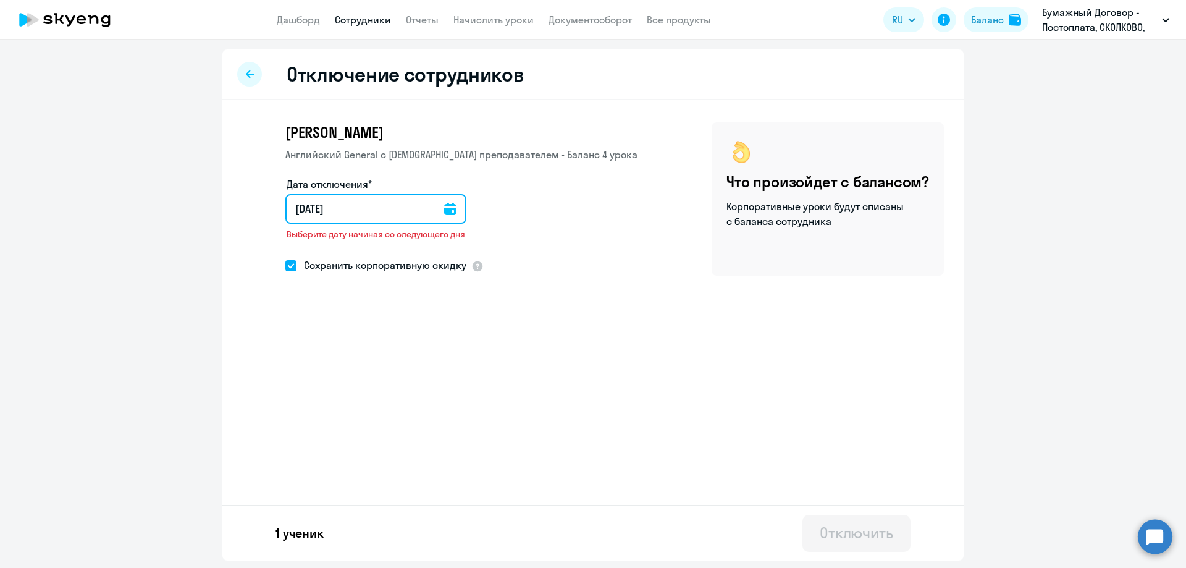
type input "[DATE]"
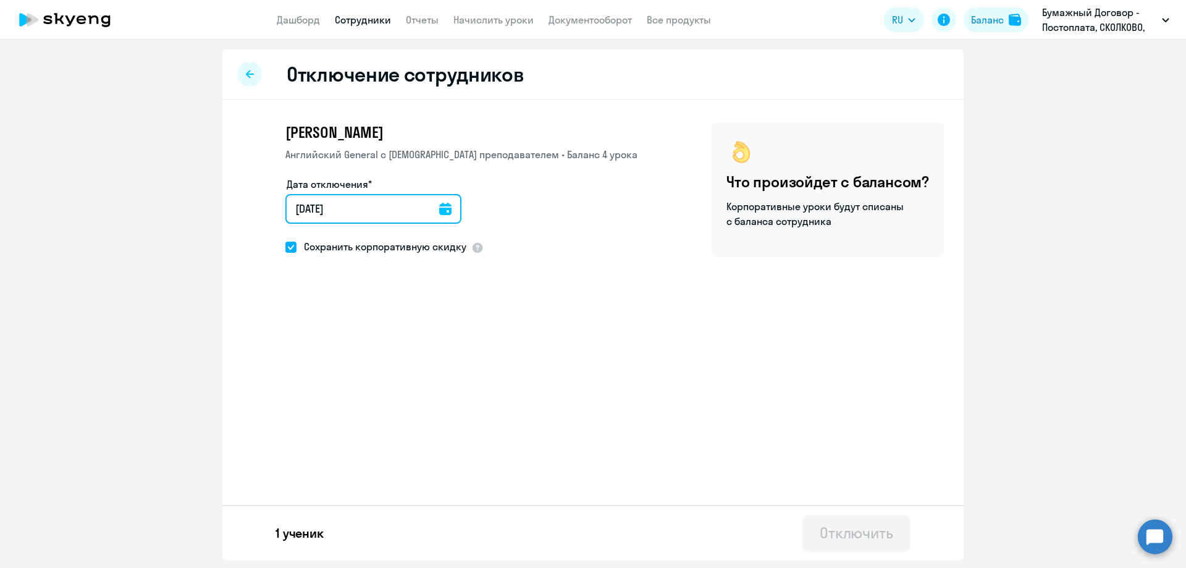
type input "[DATE]"
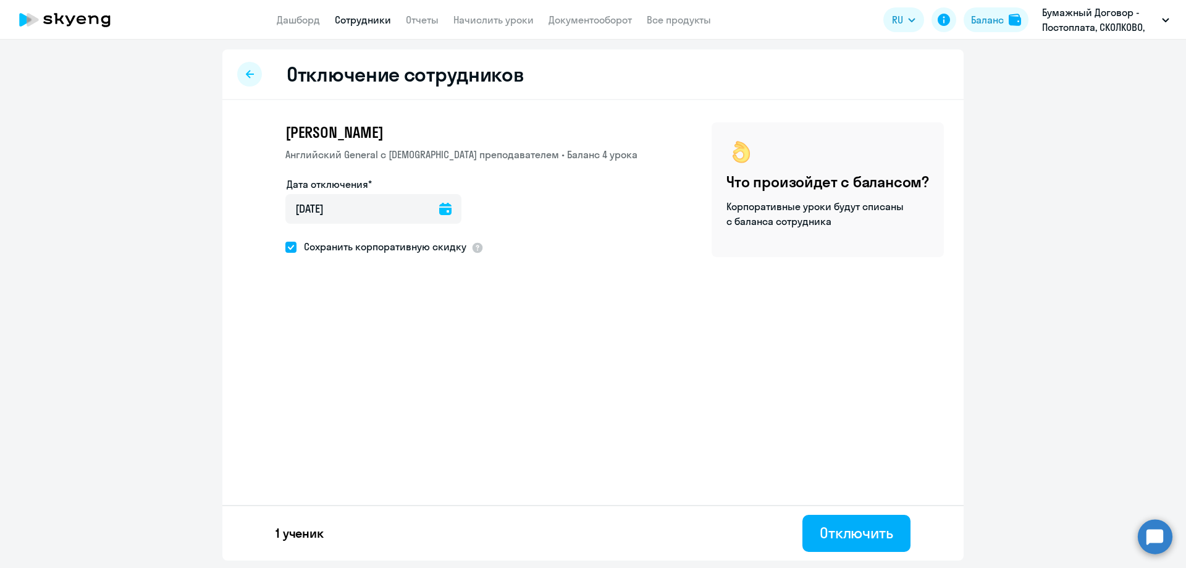
drag, startPoint x: 291, startPoint y: 246, endPoint x: 366, endPoint y: 269, distance: 78.0
click at [291, 247] on span at bounding box center [290, 247] width 11 height 11
click at [285, 247] on input "Сохранить корпоративную скидку" at bounding box center [285, 246] width 1 height 1
checkbox input "false"
click at [880, 528] on div "Отключить" at bounding box center [857, 533] width 74 height 20
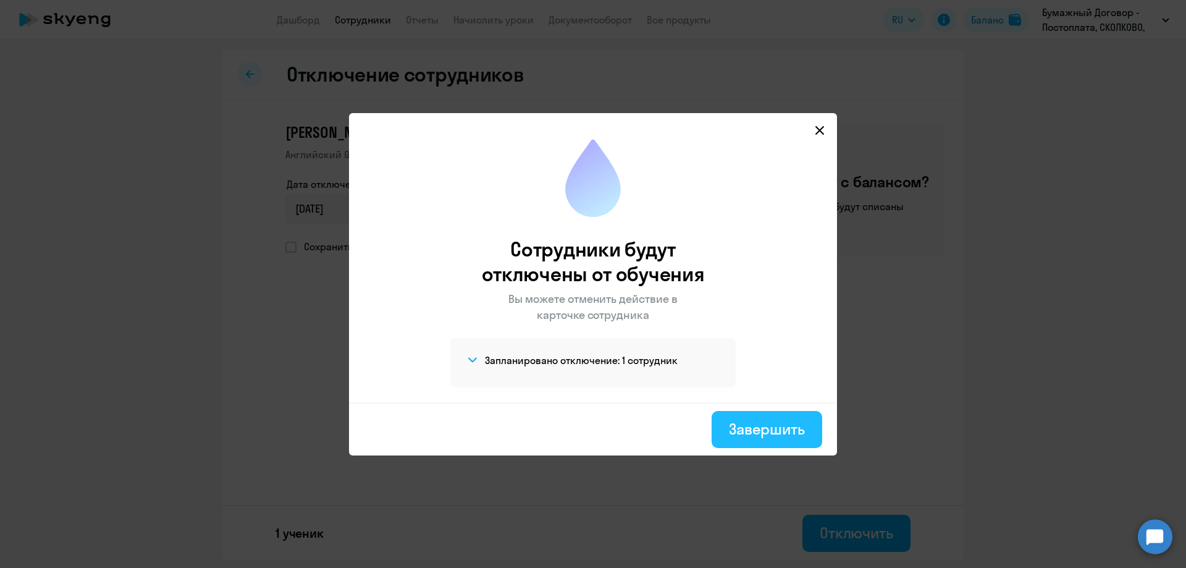
click at [771, 439] on button "Завершить" at bounding box center [767, 429] width 111 height 37
select select "30"
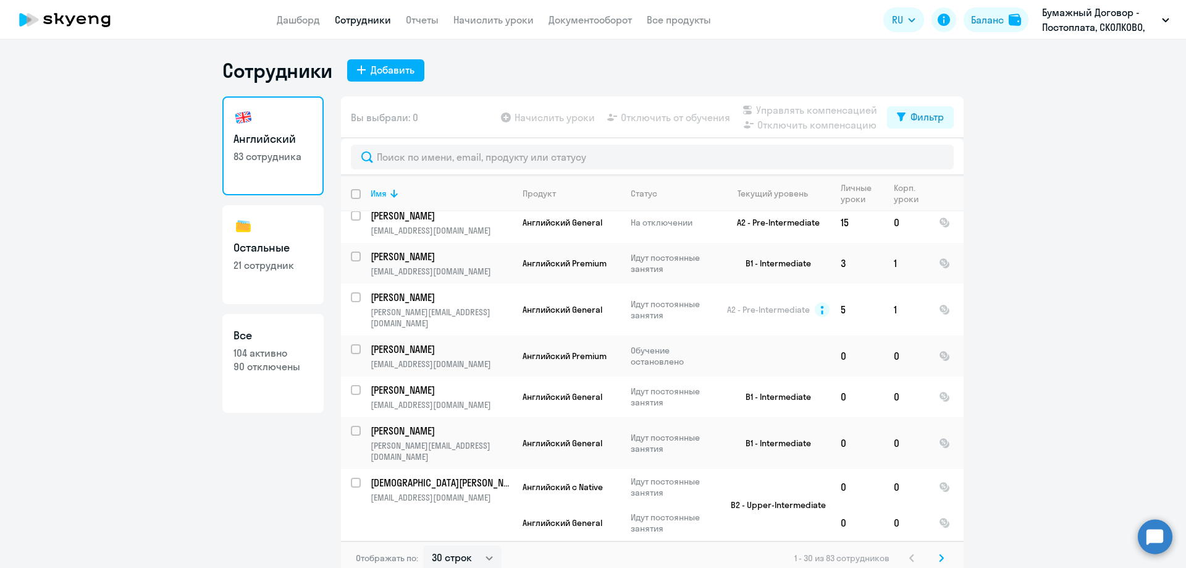
scroll to position [618, 0]
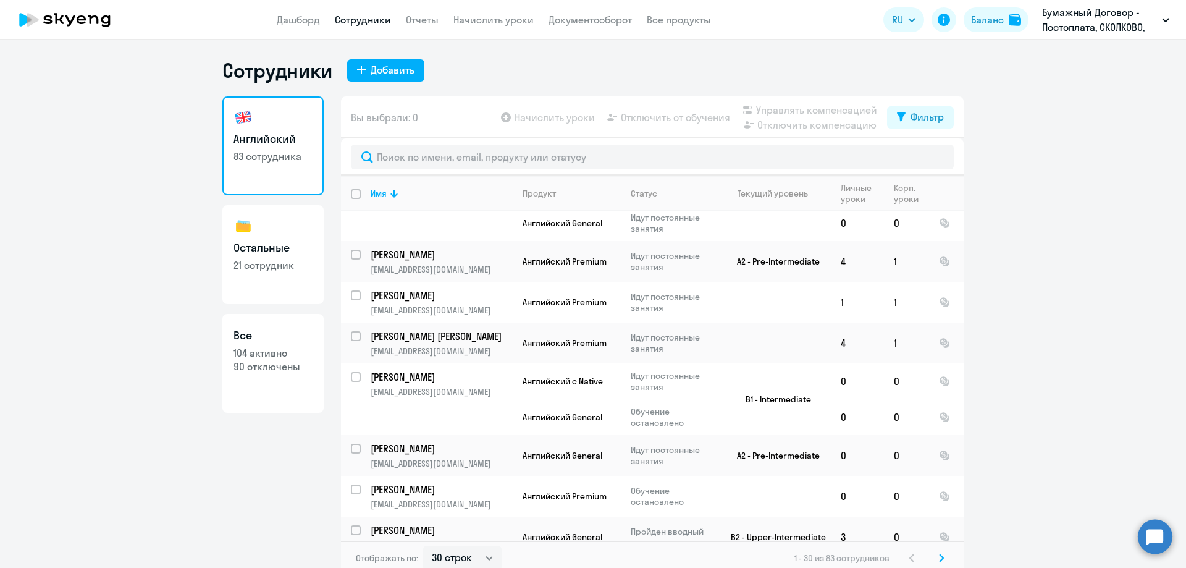
click at [934, 557] on svg-icon at bounding box center [941, 557] width 15 height 15
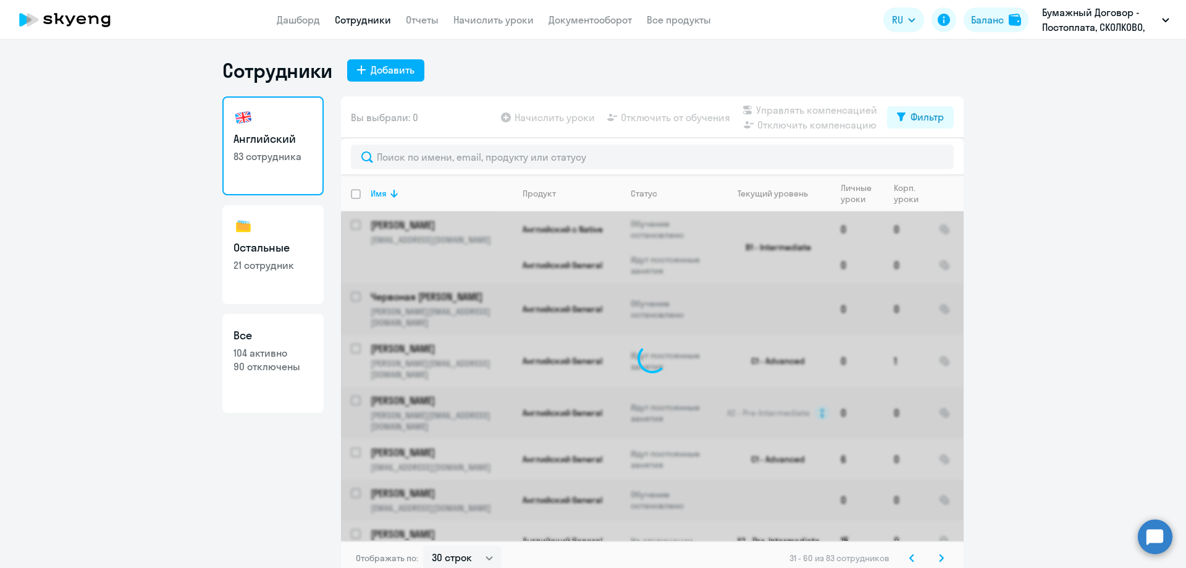
click at [934, 558] on svg-icon at bounding box center [941, 557] width 15 height 15
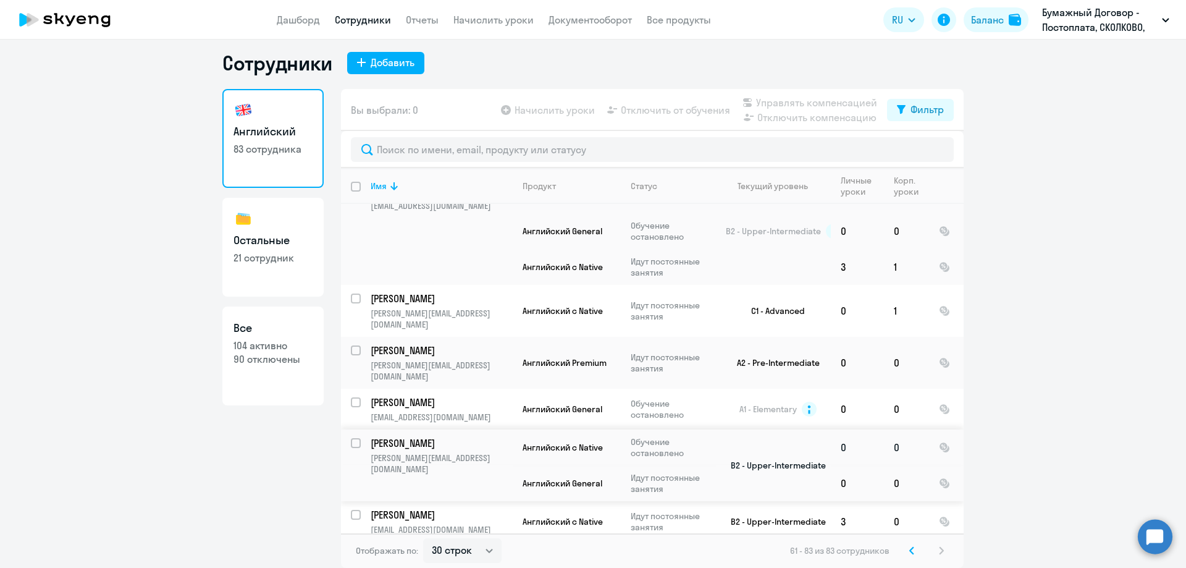
scroll to position [366, 0]
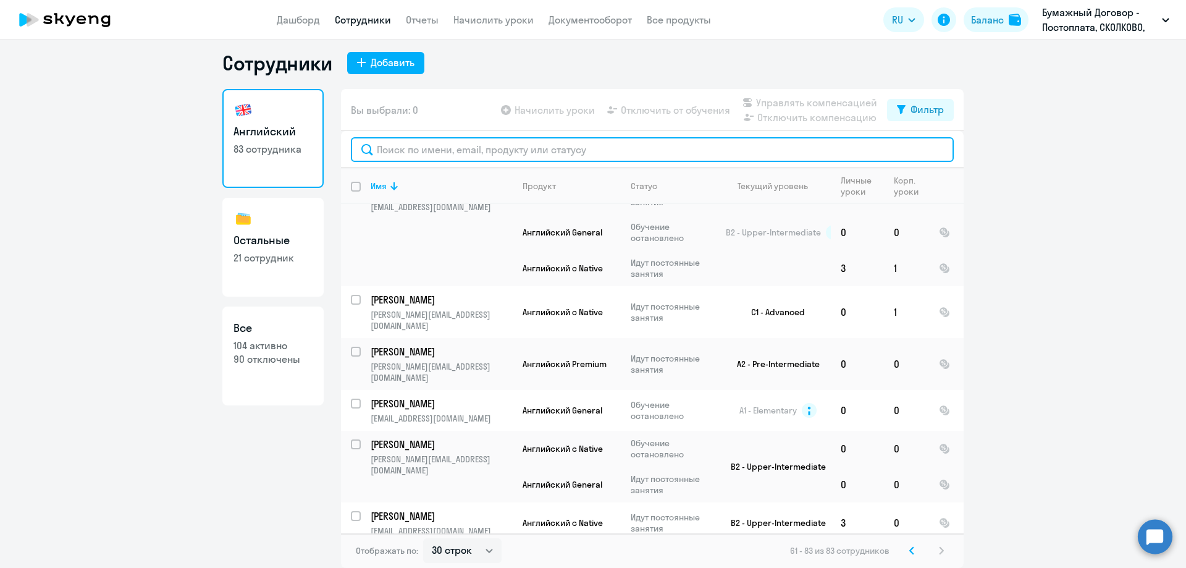
click at [406, 151] on input "text" at bounding box center [652, 149] width 603 height 25
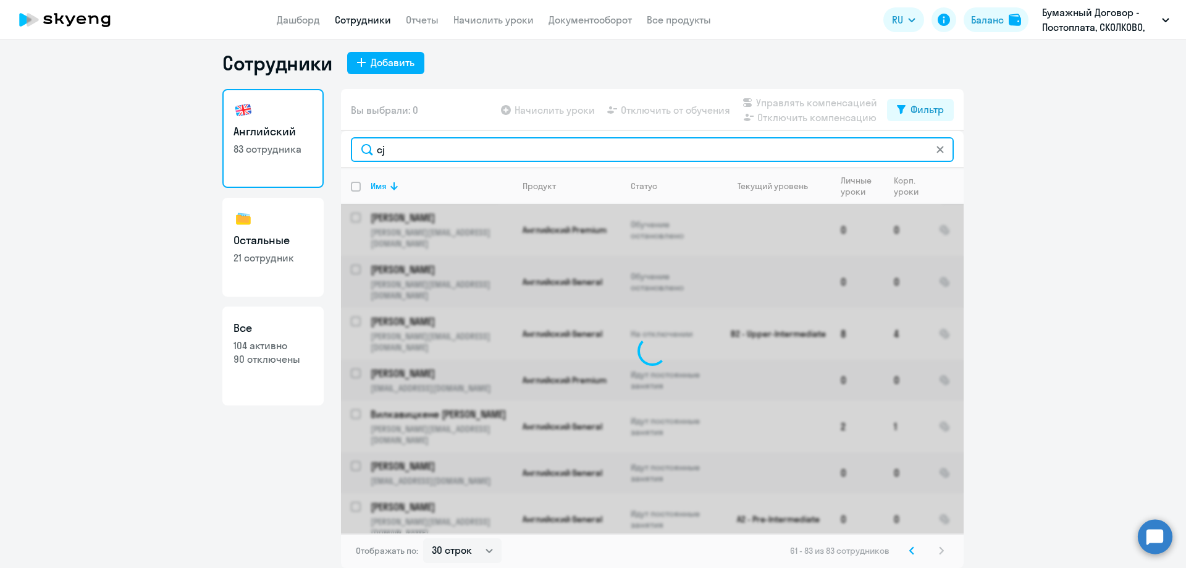
type input "c"
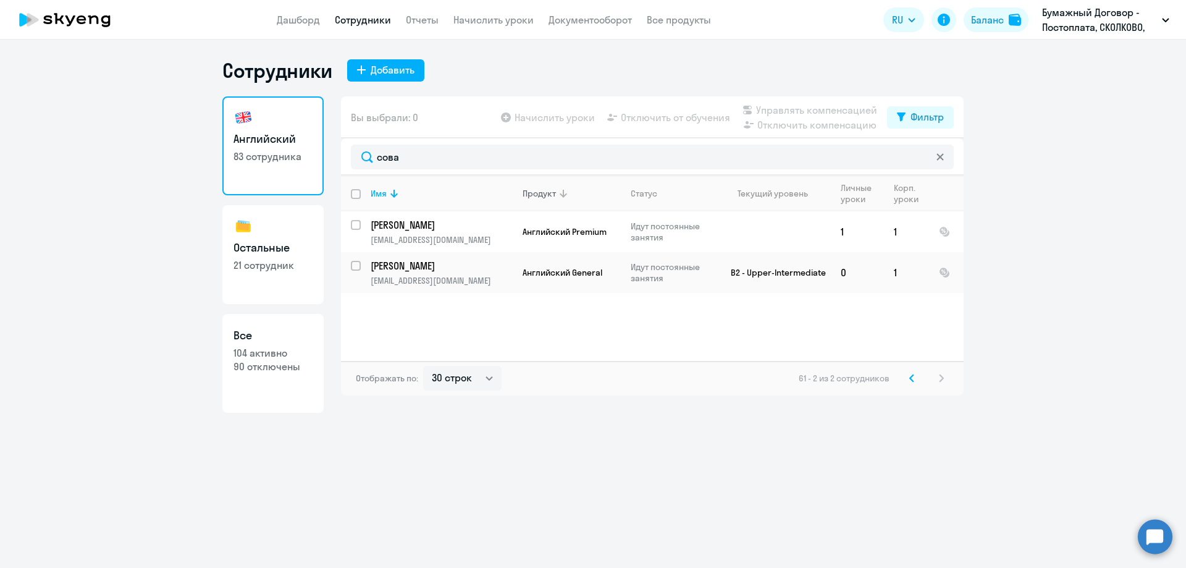
click at [532, 205] on th "Продукт" at bounding box center [567, 193] width 108 height 36
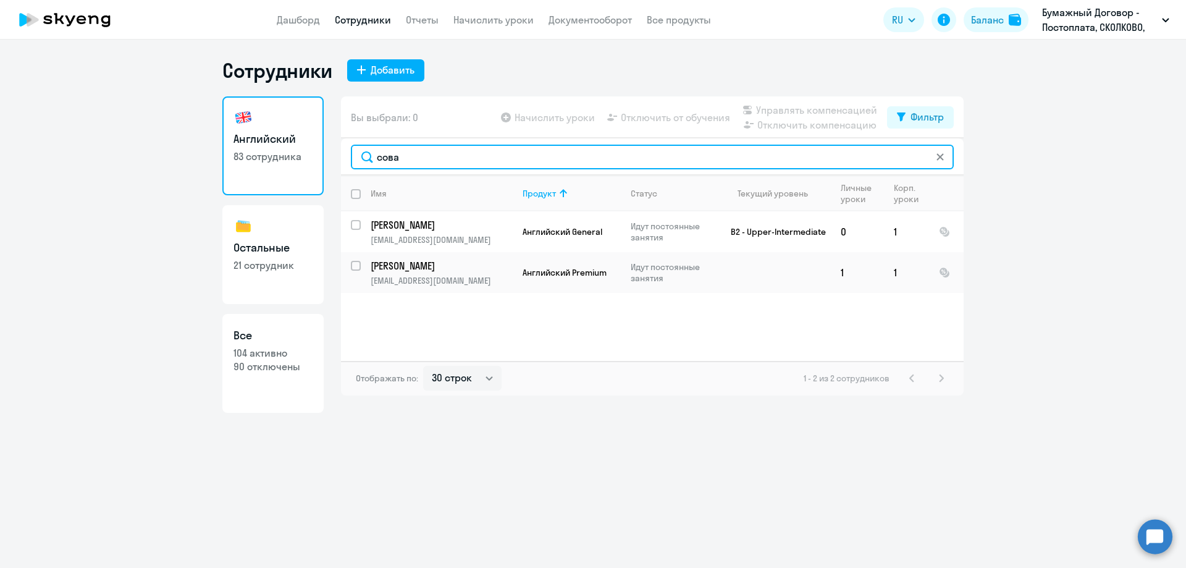
drag, startPoint x: 419, startPoint y: 156, endPoint x: 348, endPoint y: 103, distance: 88.3
click at [300, 148] on div "Английский 83 сотрудника Остальные 21 сотрудник Все 104 активно 90 отключены Вы…" at bounding box center [592, 254] width 741 height 316
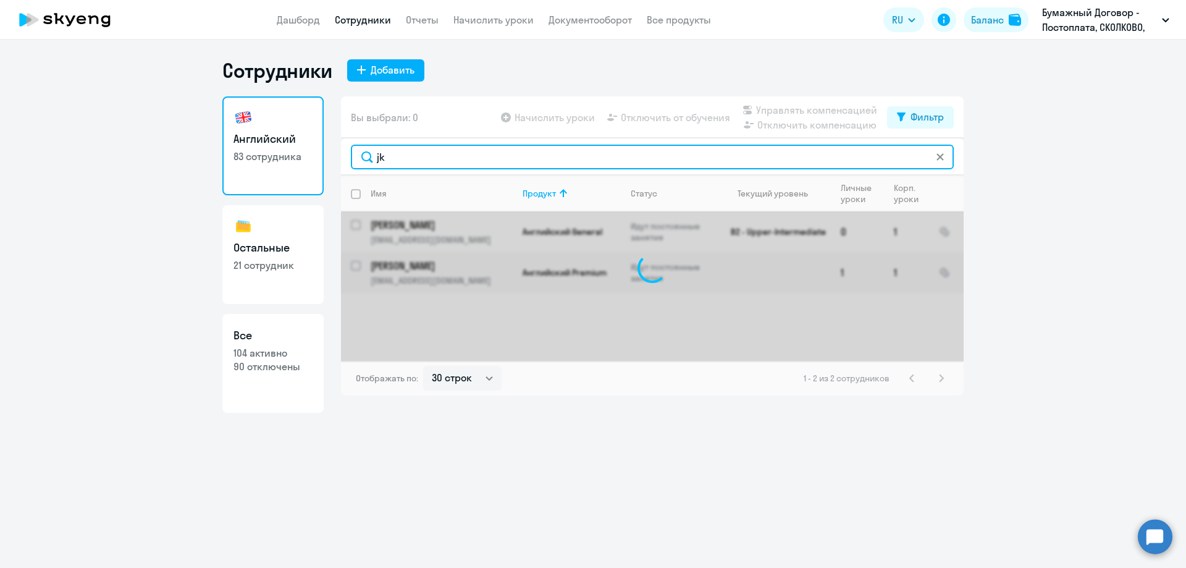
type input "j"
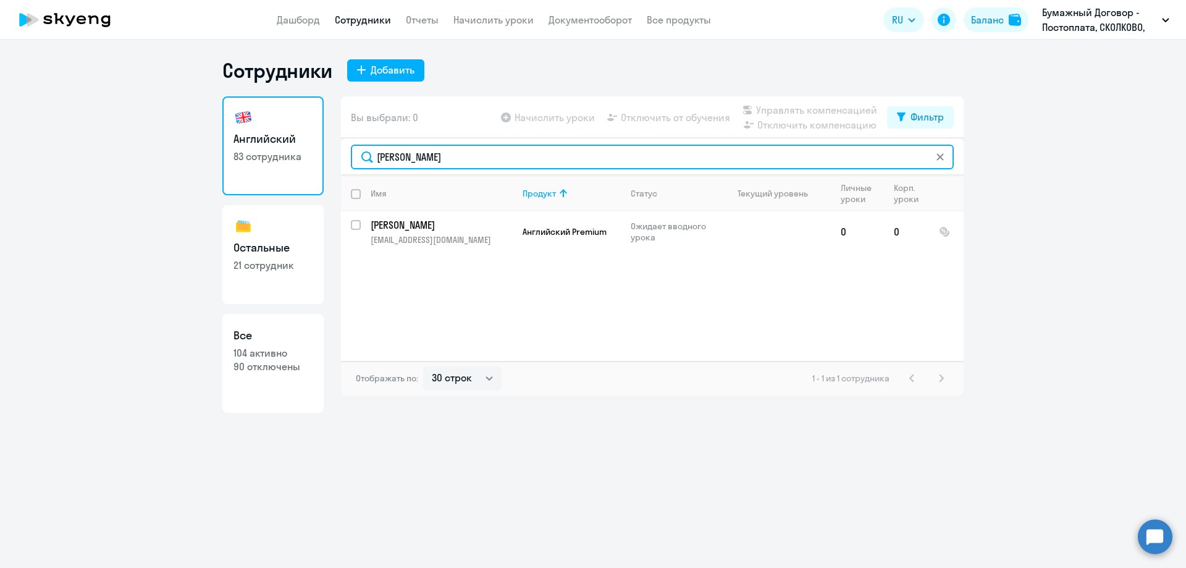
type input "[PERSON_NAME]"
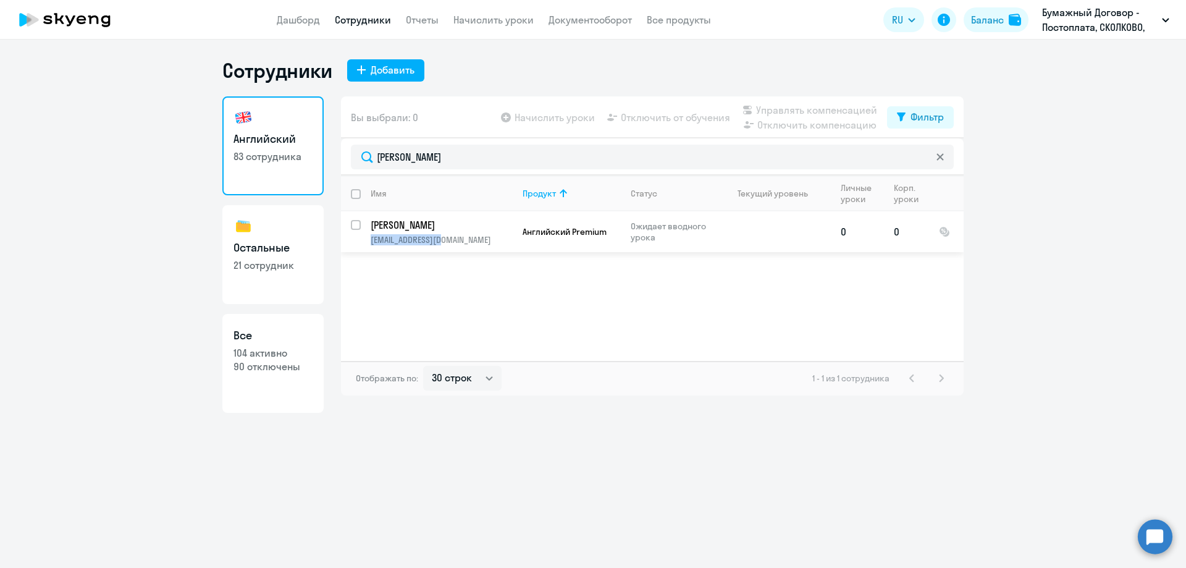
drag, startPoint x: 445, startPoint y: 238, endPoint x: 370, endPoint y: 240, distance: 75.4
click at [370, 238] on td "[PERSON_NAME] [EMAIL_ADDRESS][DOMAIN_NAME]" at bounding box center [437, 231] width 152 height 41
copy p "[EMAIL_ADDRESS][DOMAIN_NAME]"
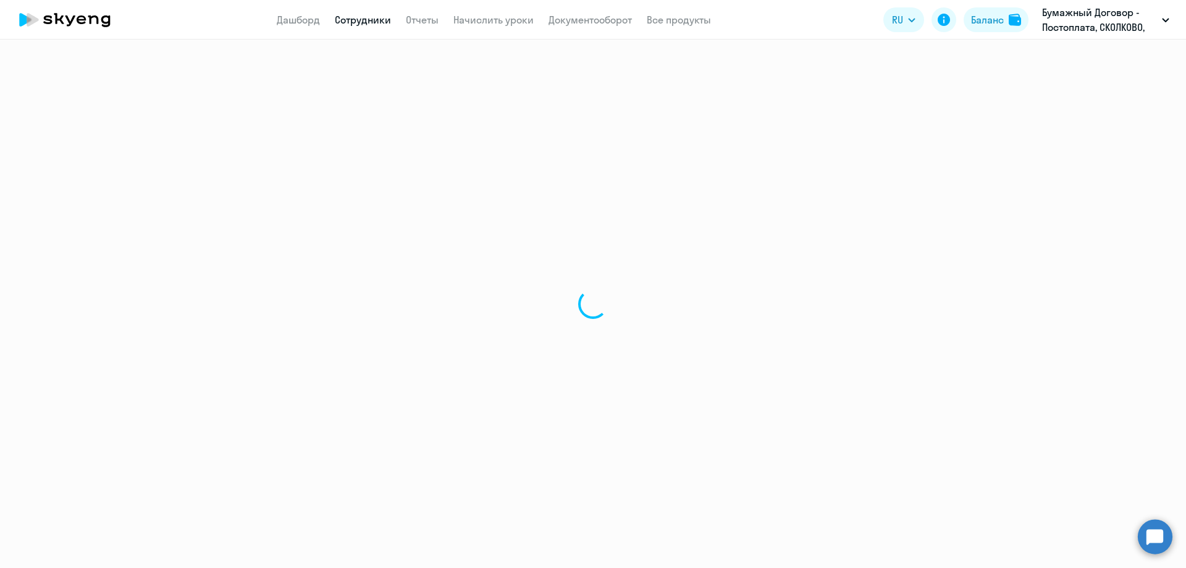
select select "english"
select select "30"
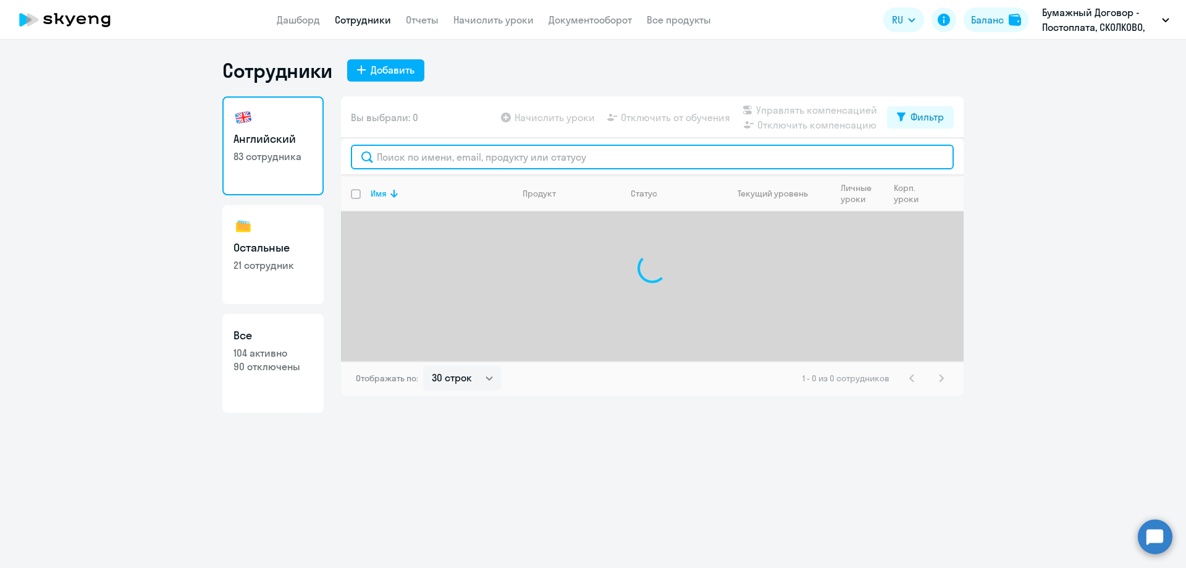
click at [390, 162] on input "text" at bounding box center [652, 157] width 603 height 25
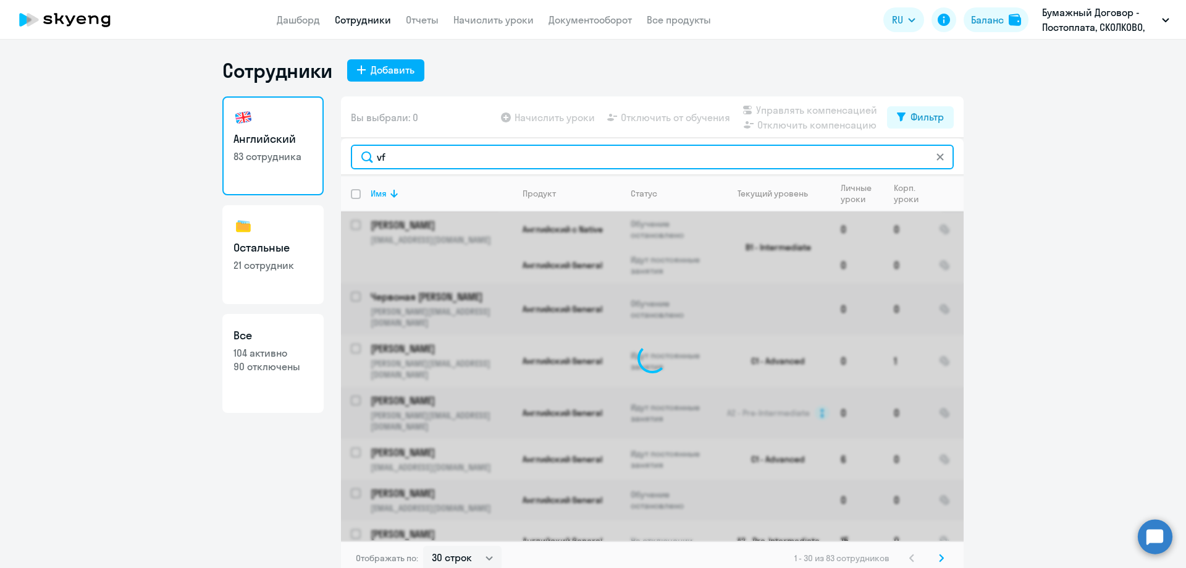
type input "v"
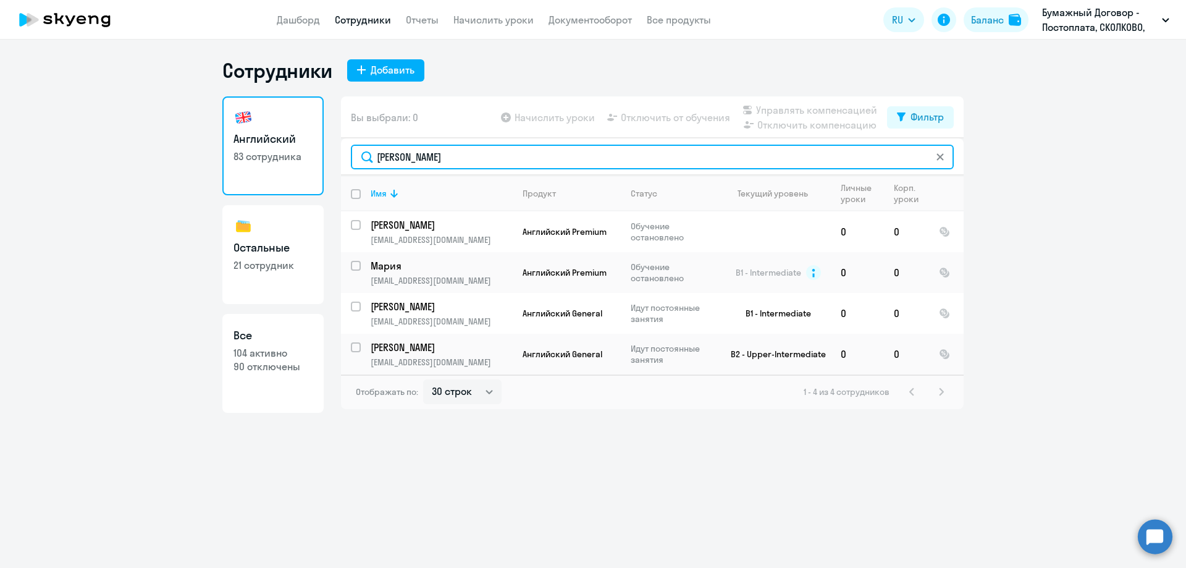
type input "[PERSON_NAME]"
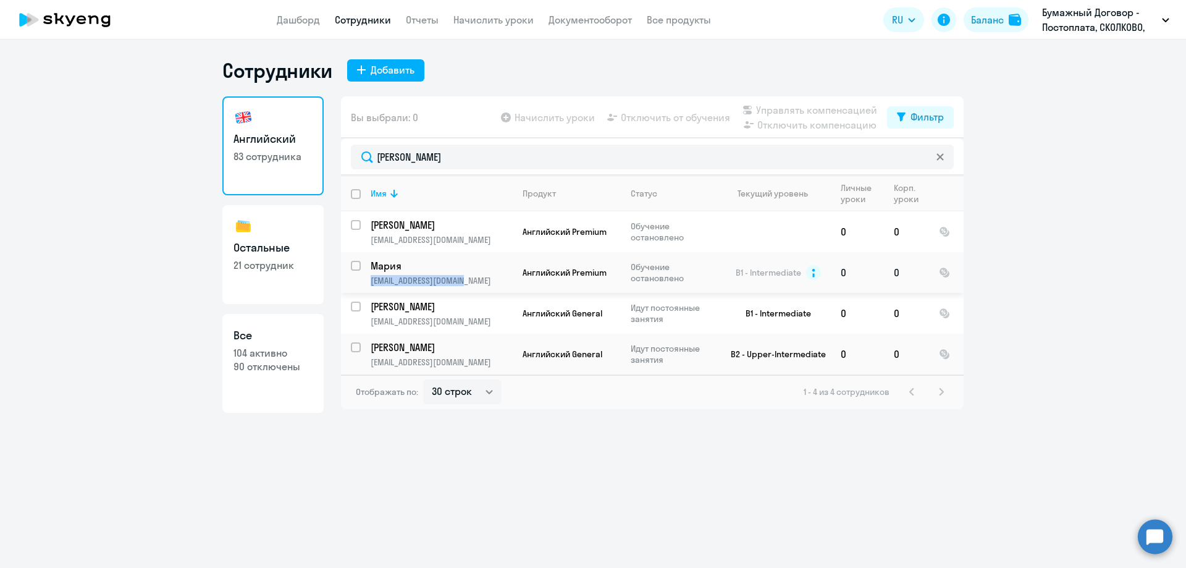
drag, startPoint x: 469, startPoint y: 284, endPoint x: 367, endPoint y: 285, distance: 102.5
click at [367, 285] on td "[PERSON_NAME] [PERSON_NAME][EMAIL_ADDRESS][DOMAIN_NAME]" at bounding box center [437, 272] width 152 height 41
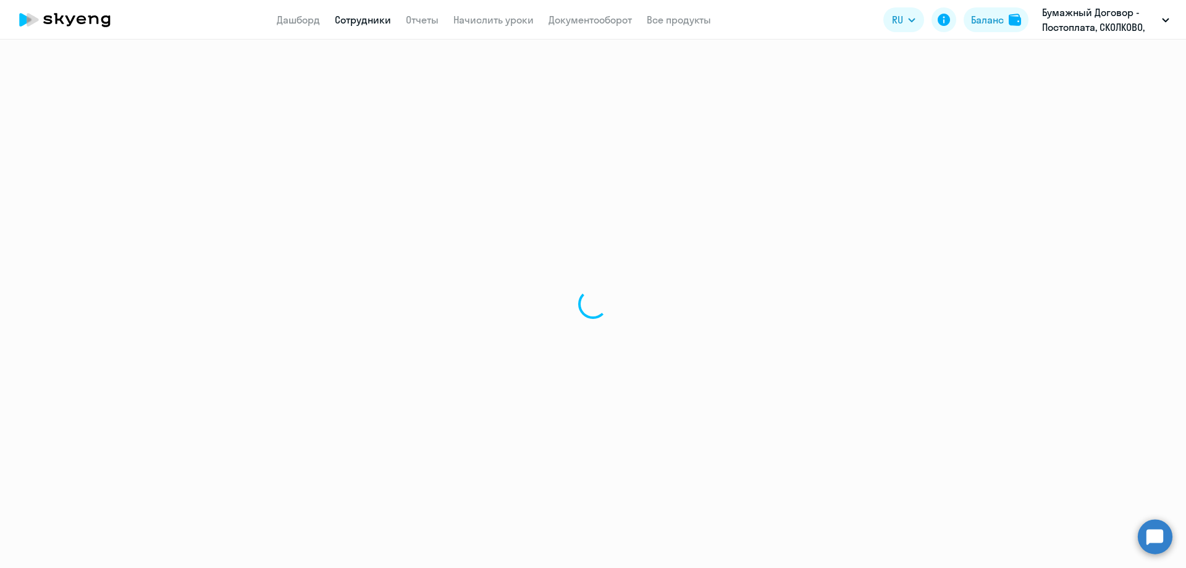
select select "english"
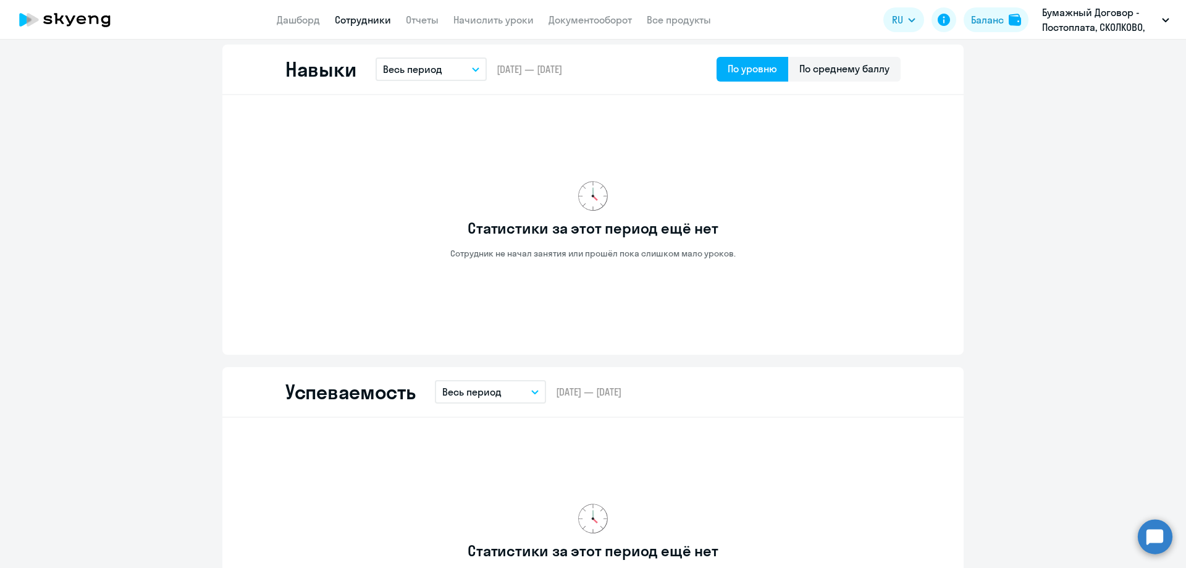
scroll to position [371, 0]
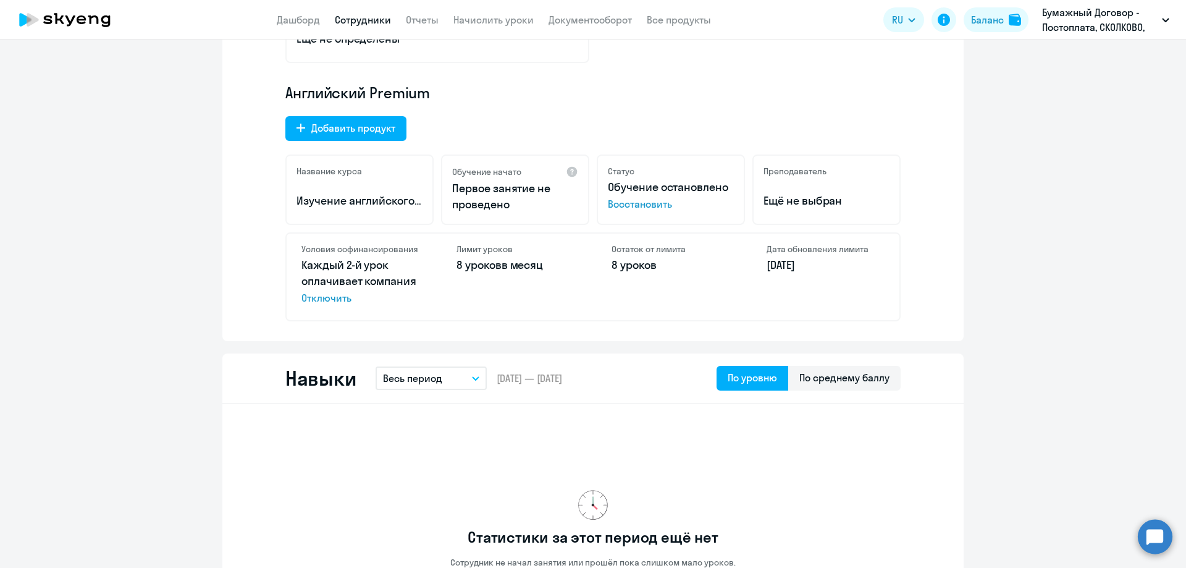
select select "30"
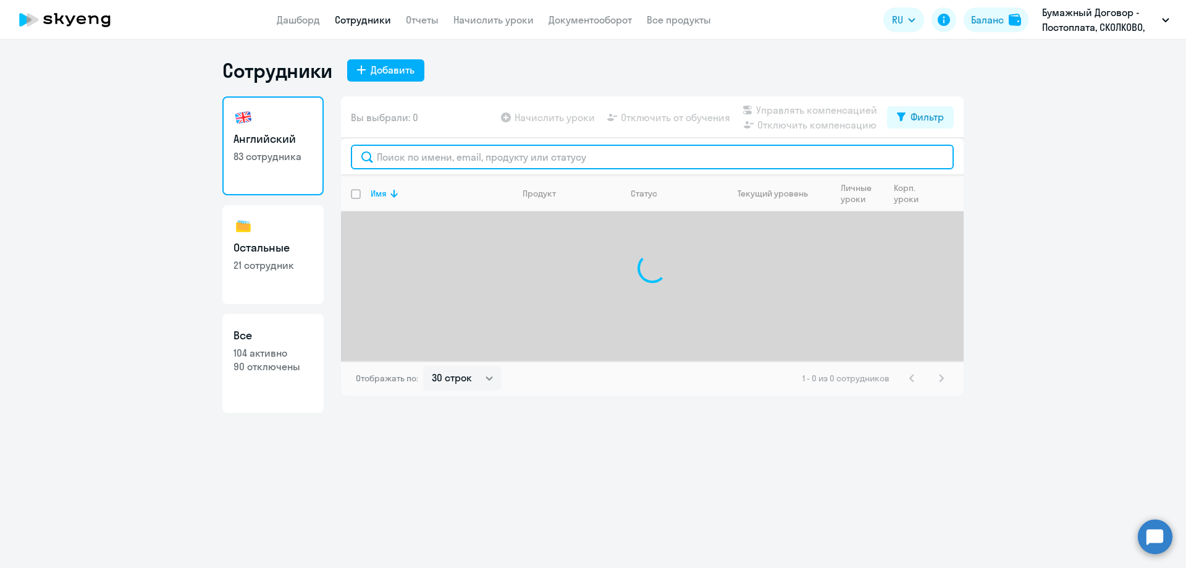
click at [446, 154] on input "text" at bounding box center [652, 157] width 603 height 25
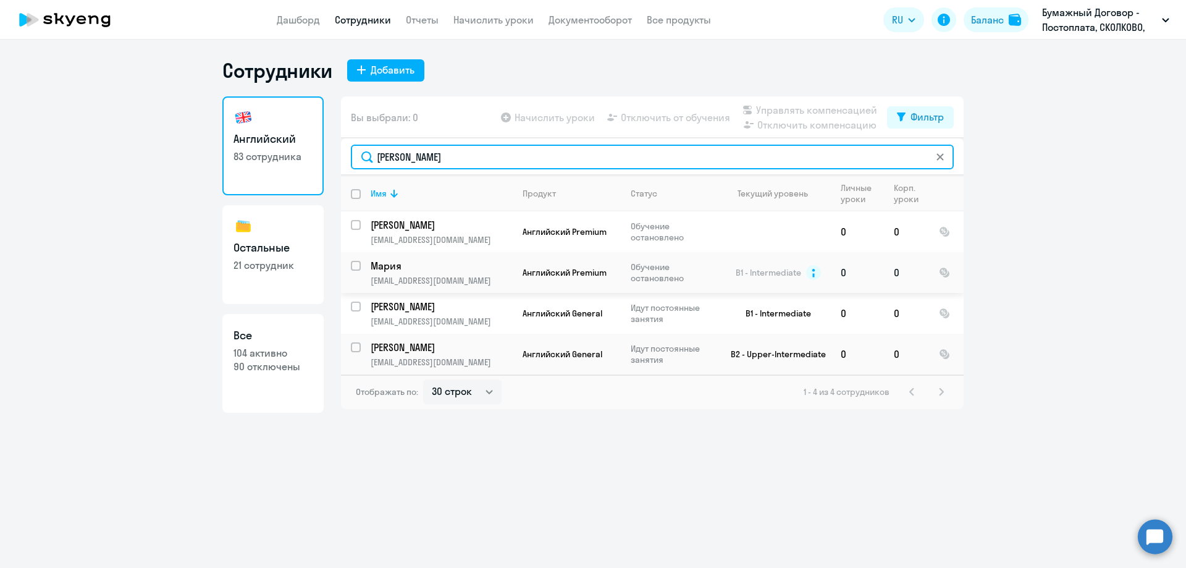
type input "[PERSON_NAME]"
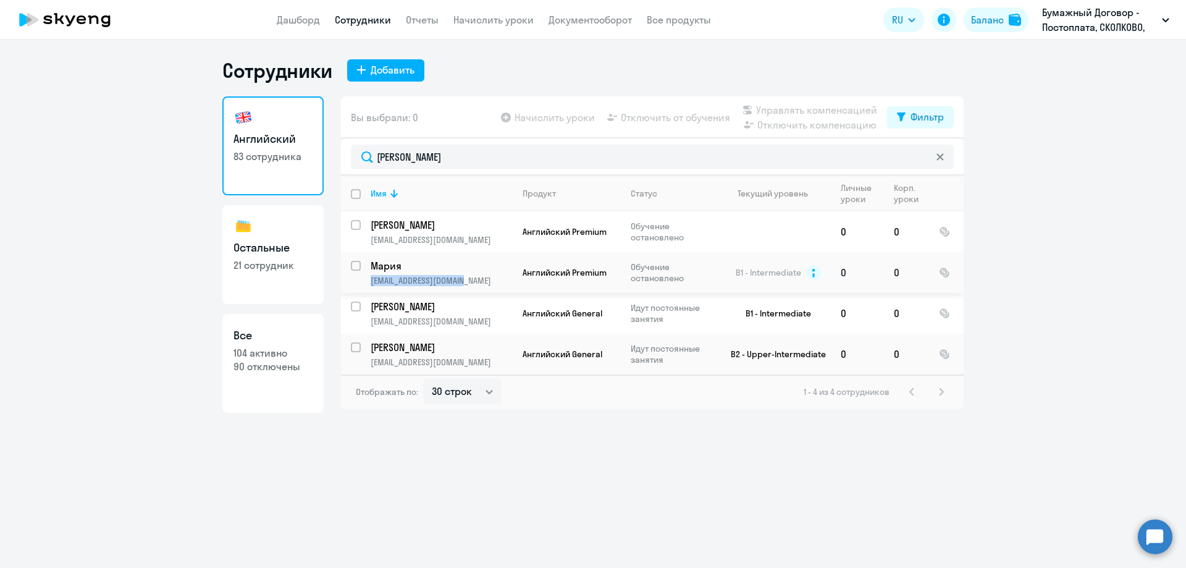
drag, startPoint x: 476, startPoint y: 281, endPoint x: 370, endPoint y: 285, distance: 106.3
click at [370, 285] on td "[PERSON_NAME] [PERSON_NAME][EMAIL_ADDRESS][DOMAIN_NAME]" at bounding box center [437, 272] width 152 height 41
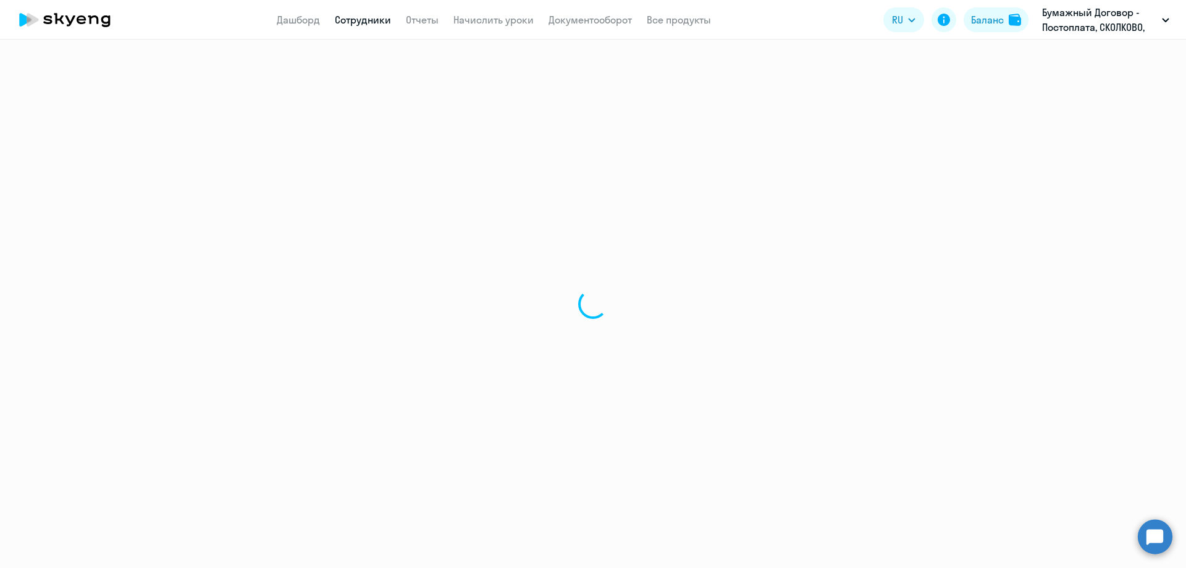
select select "english"
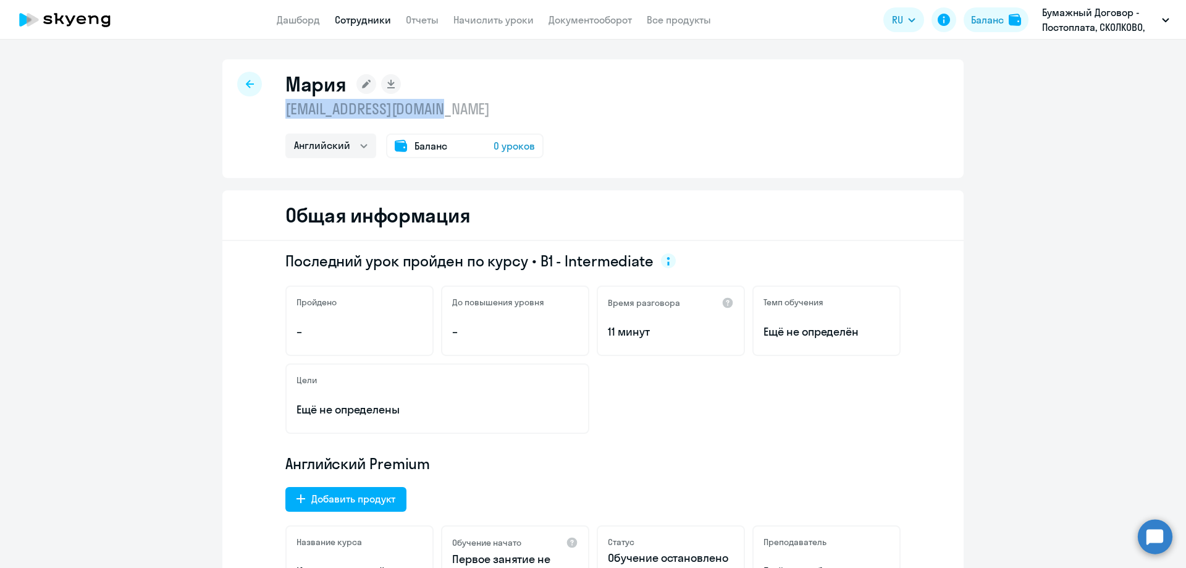
drag, startPoint x: 450, startPoint y: 109, endPoint x: 279, endPoint y: 112, distance: 171.1
click at [279, 112] on div "[PERSON_NAME] [EMAIL_ADDRESS][DOMAIN_NAME] Английский Баланс 0 уроков" at bounding box center [592, 118] width 741 height 119
copy p "[EMAIL_ADDRESS][DOMAIN_NAME]"
click at [363, 86] on rect at bounding box center [366, 84] width 20 height 20
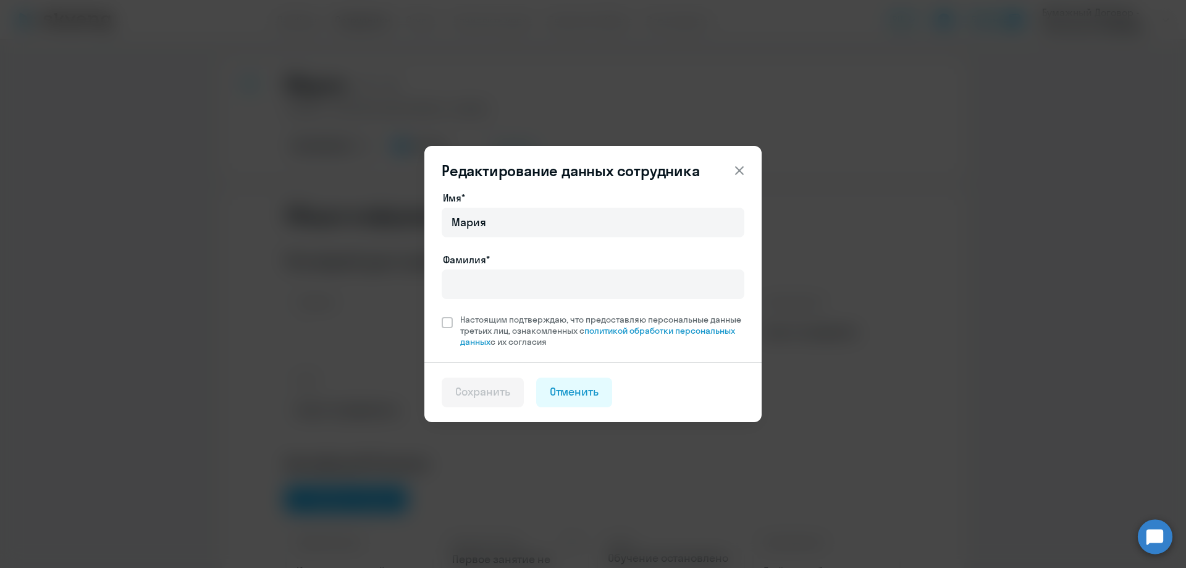
click at [740, 168] on icon at bounding box center [739, 170] width 15 height 15
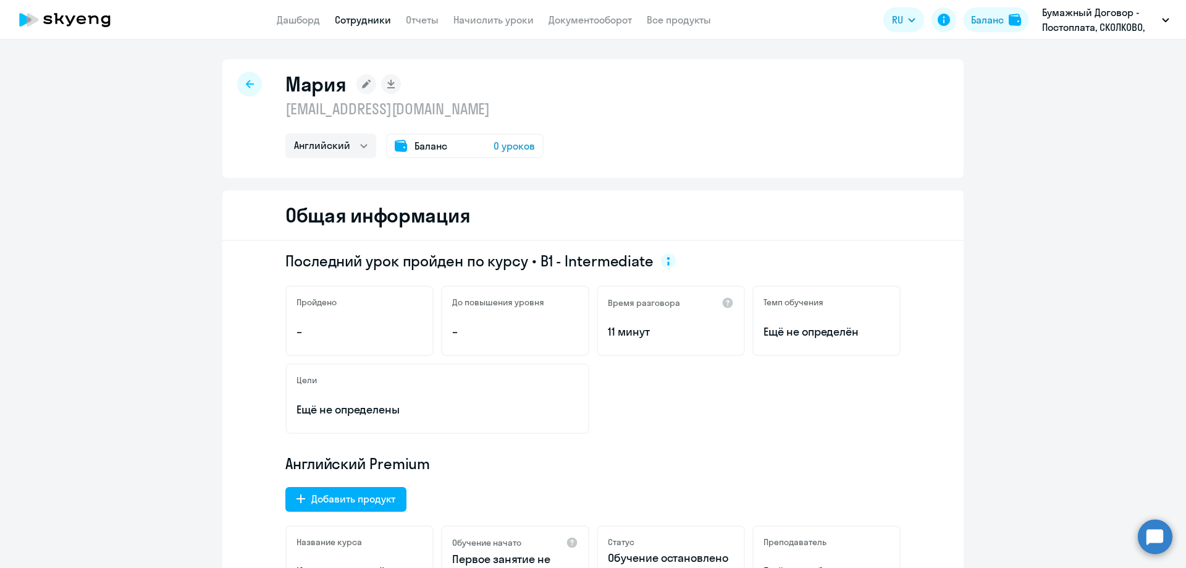
select select "30"
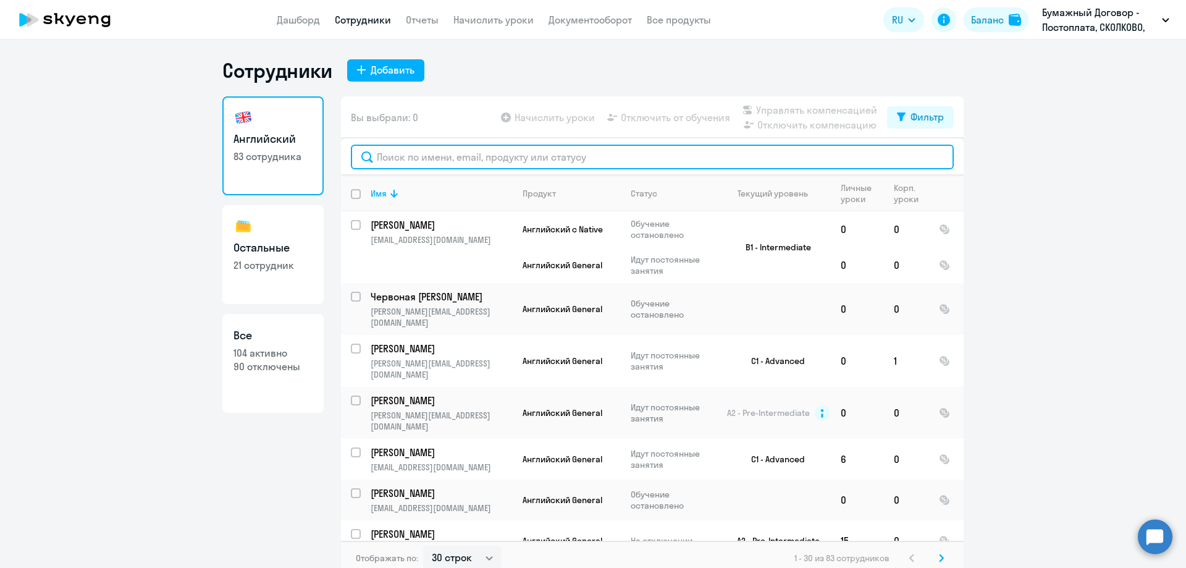
click at [455, 162] on input "text" at bounding box center [652, 157] width 603 height 25
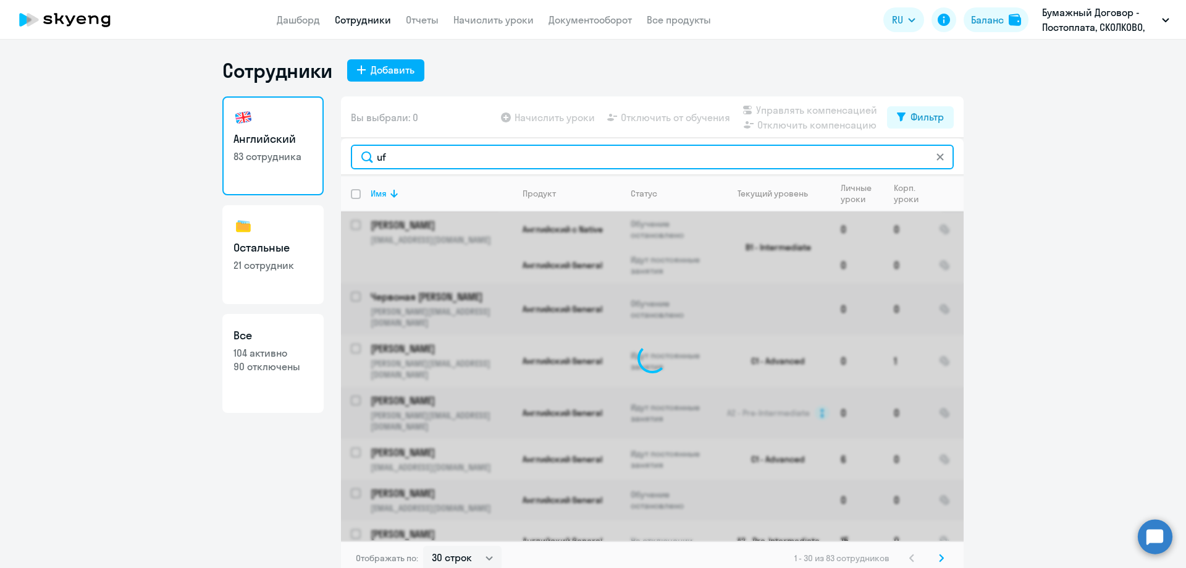
type input "u"
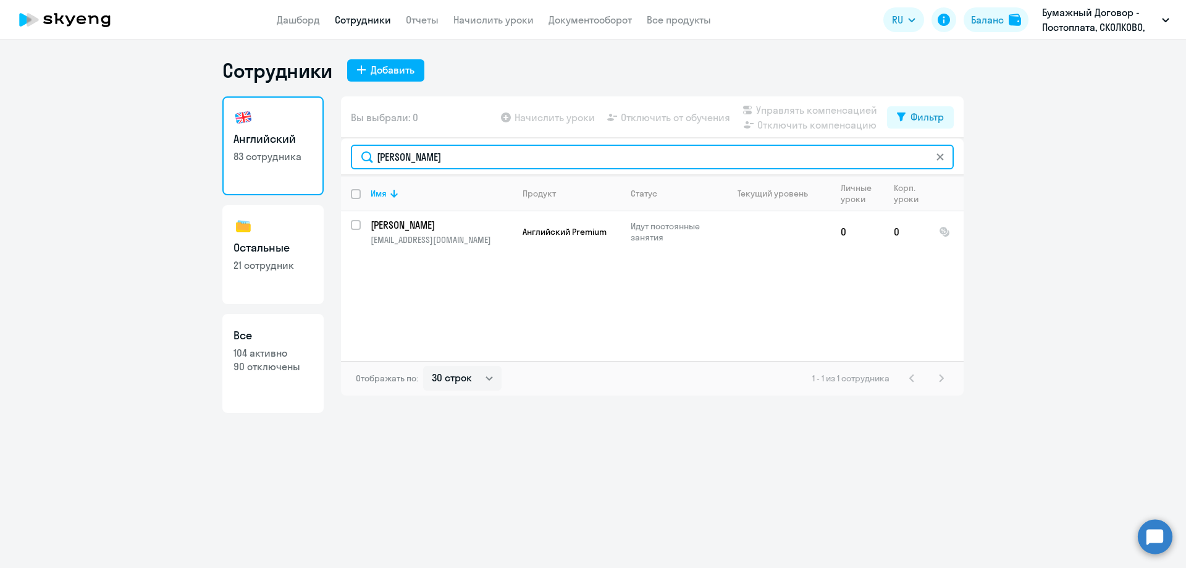
drag, startPoint x: 450, startPoint y: 153, endPoint x: 291, endPoint y: 156, distance: 159.4
click at [291, 156] on div "Английский 83 сотрудника Остальные 21 сотрудник Все 104 активно 90 отключены Вы…" at bounding box center [592, 254] width 741 height 316
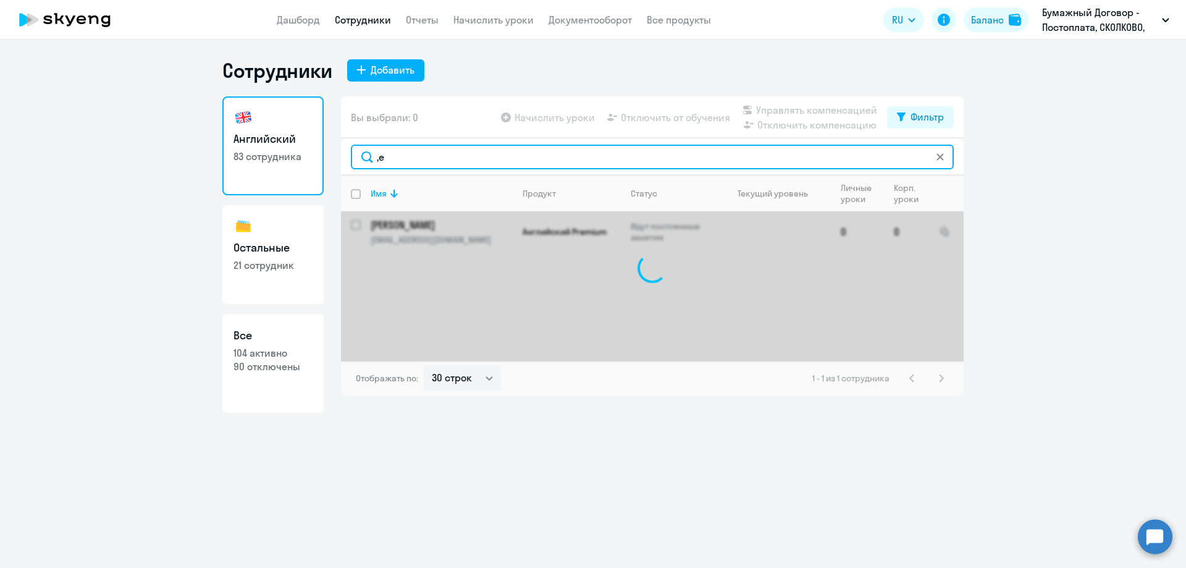
type input ","
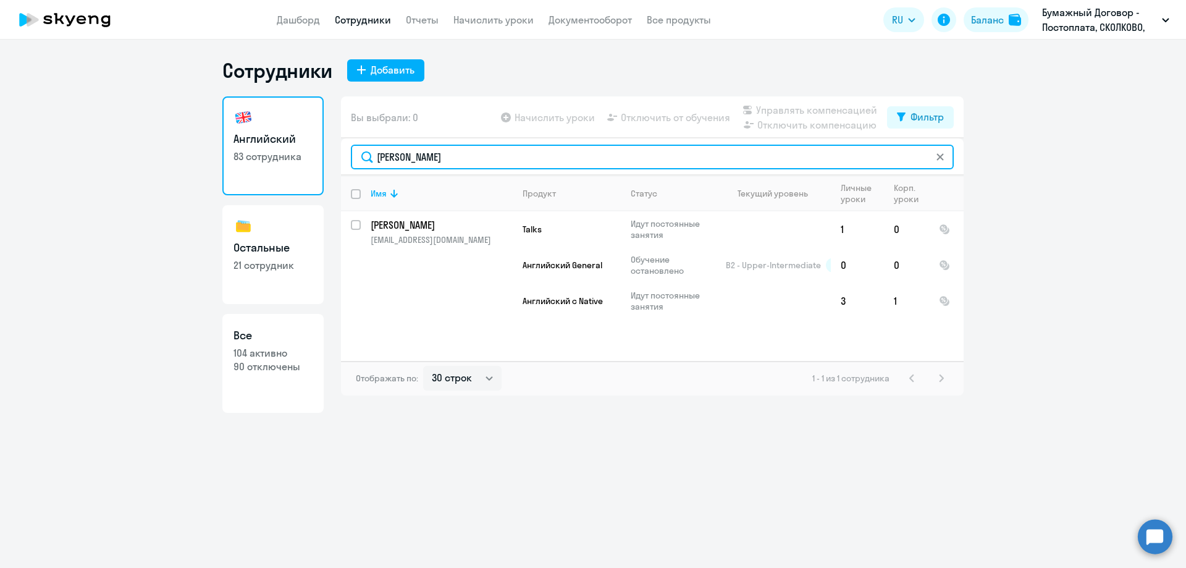
drag, startPoint x: 446, startPoint y: 162, endPoint x: 249, endPoint y: 151, distance: 197.4
click at [249, 151] on div "Английский 83 сотрудника Остальные 21 сотрудник Все 104 активно 90 отключены Вы…" at bounding box center [592, 254] width 741 height 316
type input "[PERSON_NAME]"
